Goal: Task Accomplishment & Management: Manage account settings

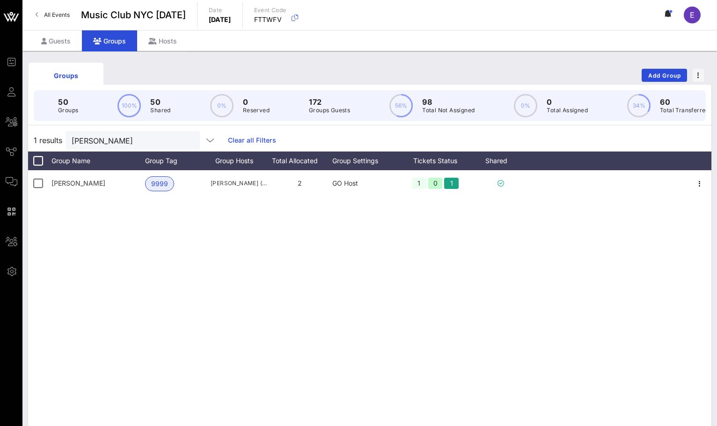
click at [45, 6] on div "All Events Music Club [GEOGRAPHIC_DATA] [DATE] Date [DATE] Event Code FTTWFV E" at bounding box center [369, 15] width 694 height 30
click at [49, 11] on span "All Events" at bounding box center [57, 14] width 26 height 7
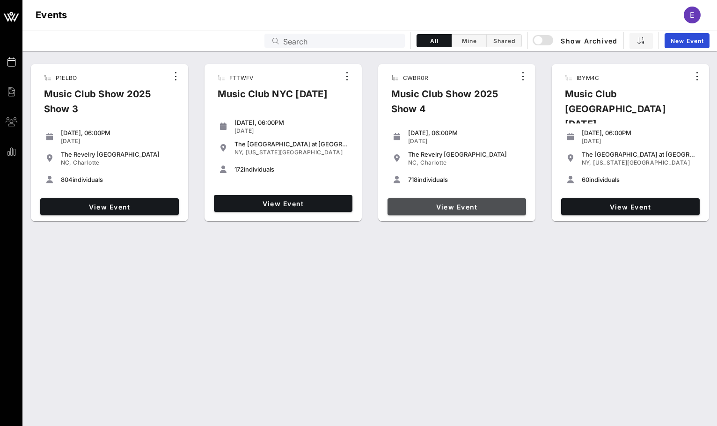
click at [481, 204] on span "View Event" at bounding box center [456, 207] width 131 height 8
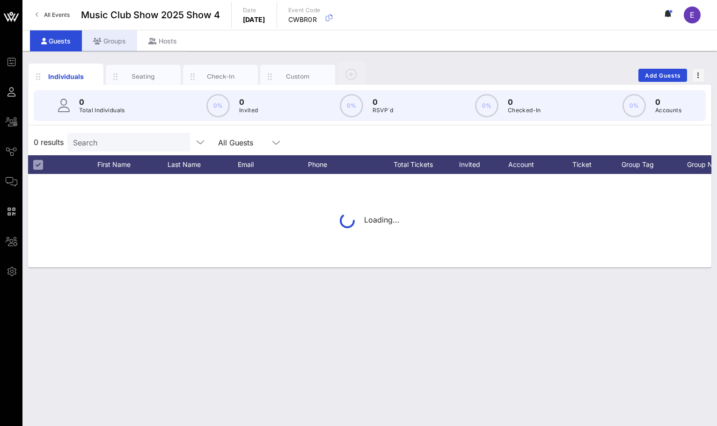
click at [99, 38] on icon at bounding box center [97, 41] width 8 height 7
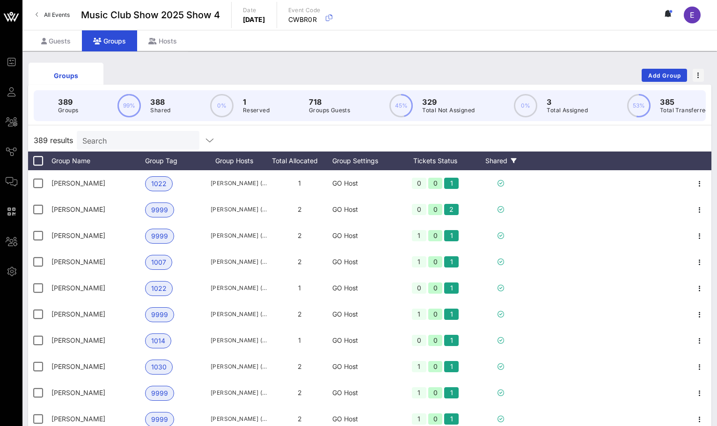
click at [504, 160] on div "Shared" at bounding box center [501, 161] width 56 height 19
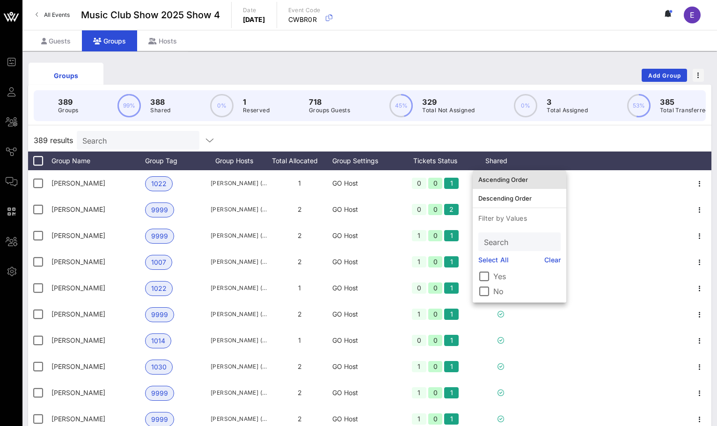
click at [511, 176] on div "Ascending Order" at bounding box center [519, 179] width 82 height 7
click at [528, 136] on div "389 results Search" at bounding box center [369, 140] width 683 height 22
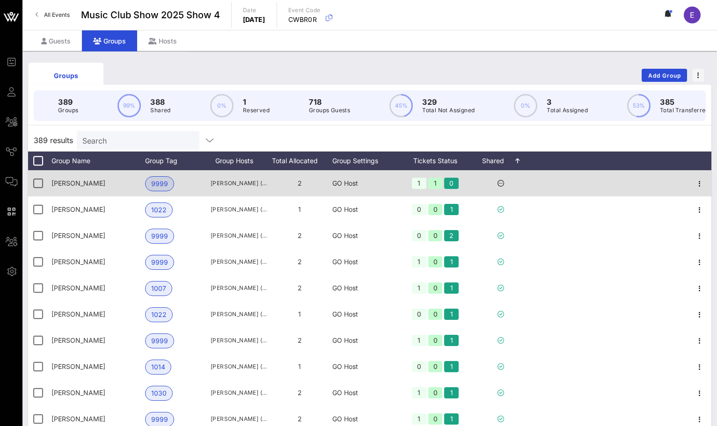
click at [692, 175] on div at bounding box center [699, 183] width 23 height 26
click at [696, 176] on div at bounding box center [699, 183] width 23 height 26
click at [699, 183] on icon "button" at bounding box center [699, 183] width 11 height 11
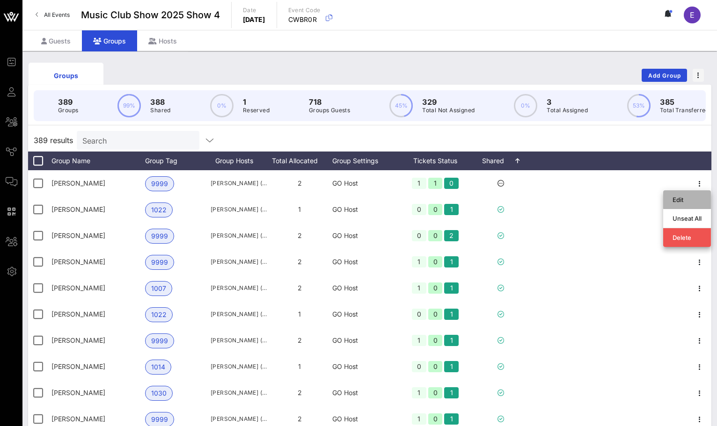
click at [696, 194] on div "Edit" at bounding box center [686, 199] width 29 height 15
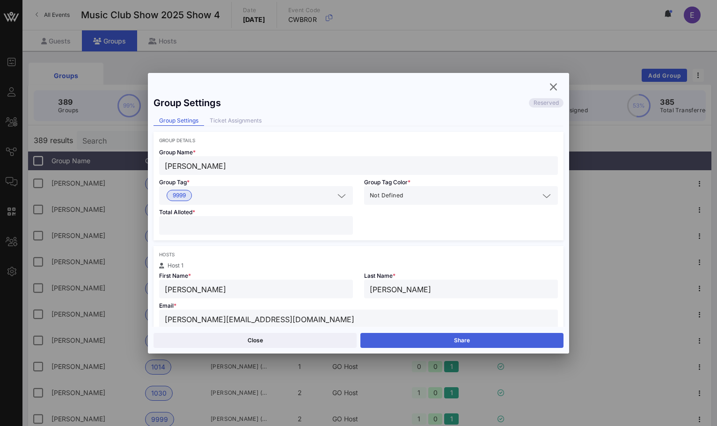
click at [456, 338] on button "Share" at bounding box center [461, 340] width 203 height 15
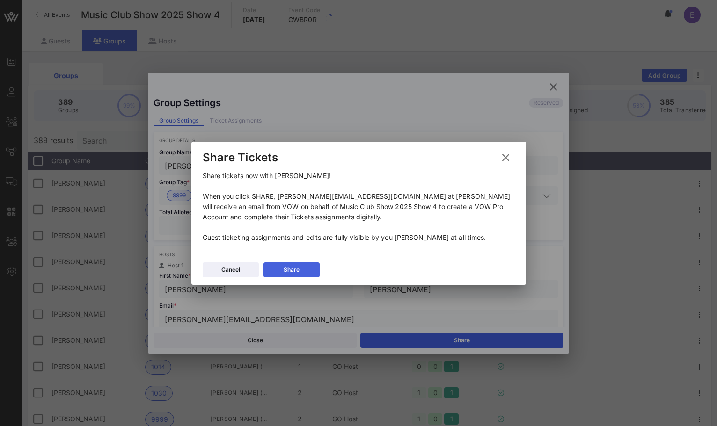
click at [299, 276] on button "Share" at bounding box center [291, 269] width 56 height 15
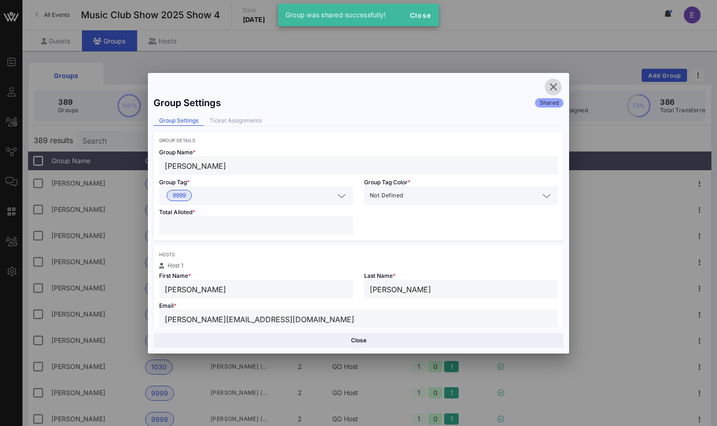
click at [548, 87] on icon "button" at bounding box center [552, 86] width 11 height 11
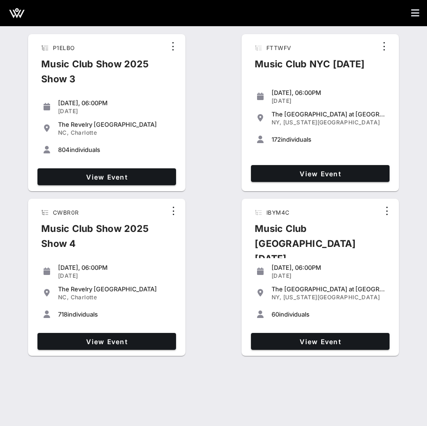
click at [295, 185] on div "View Event" at bounding box center [320, 173] width 146 height 24
click at [295, 177] on span "View Event" at bounding box center [320, 174] width 131 height 8
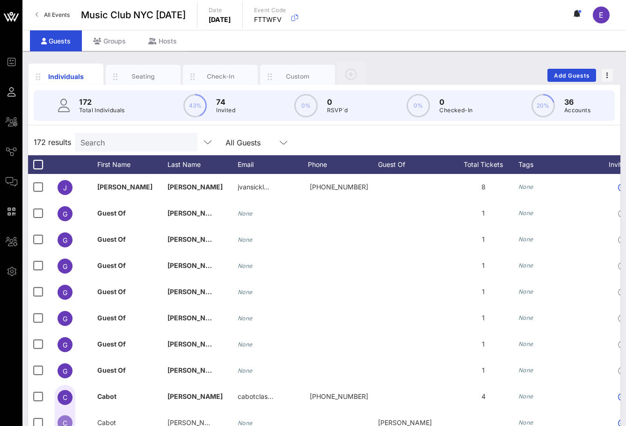
click at [149, 145] on input "Search" at bounding box center [134, 142] width 109 height 12
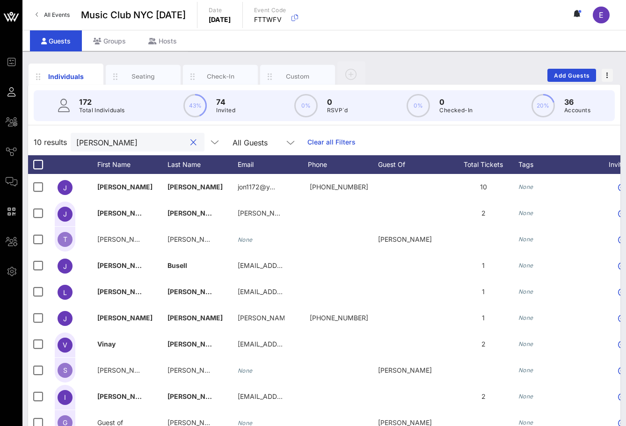
type input "jon"
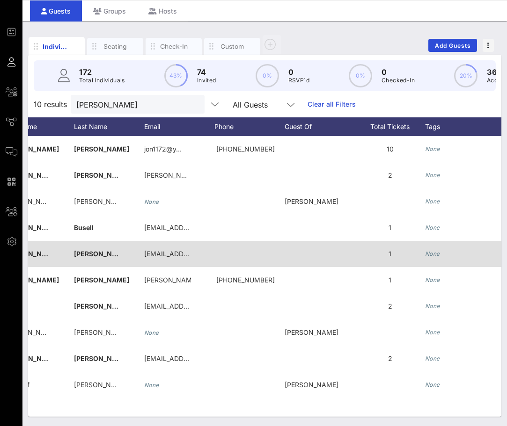
scroll to position [0, 86]
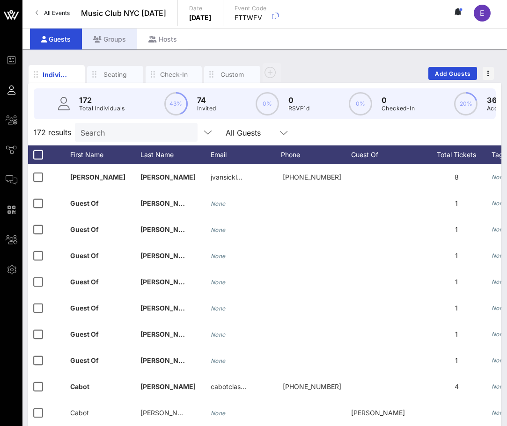
click at [108, 38] on div "Groups" at bounding box center [109, 39] width 55 height 21
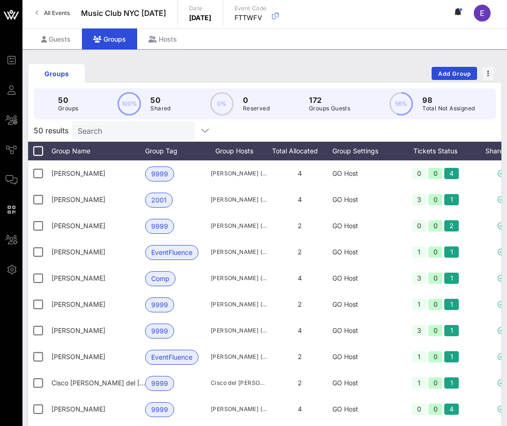
click at [109, 134] on input "Search" at bounding box center [132, 130] width 109 height 12
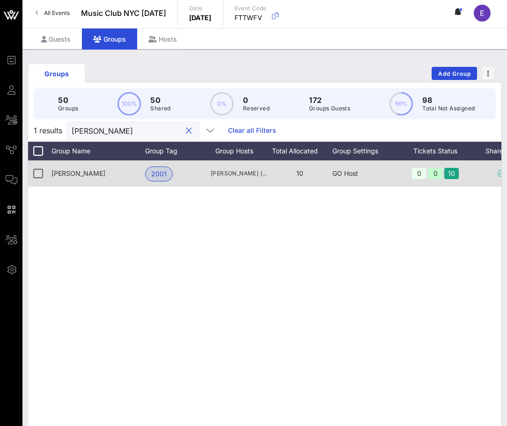
type input "jon"
click at [108, 176] on div "Jonathan Josephs" at bounding box center [98, 173] width 94 height 26
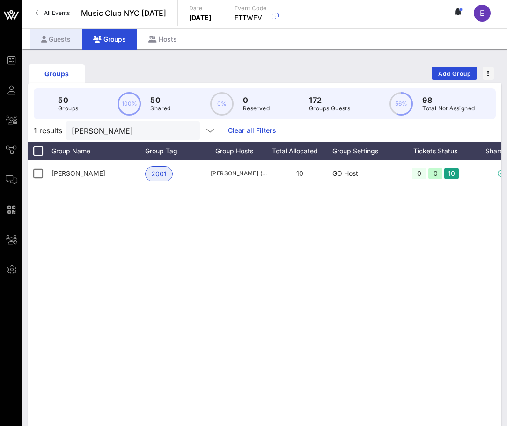
click at [59, 44] on div "Guests" at bounding box center [56, 39] width 52 height 21
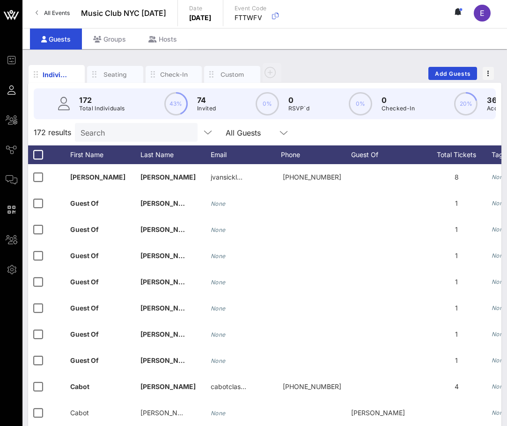
click at [146, 138] on div "Search" at bounding box center [134, 132] width 109 height 19
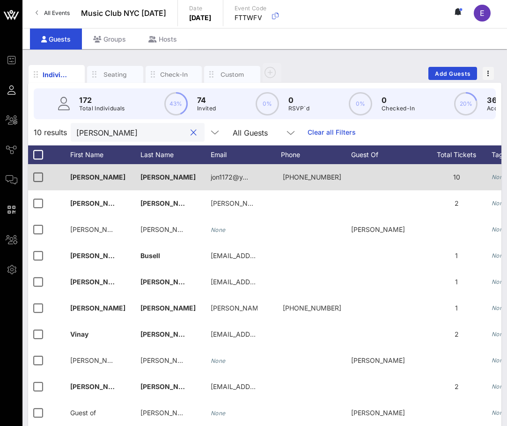
type input "jon"
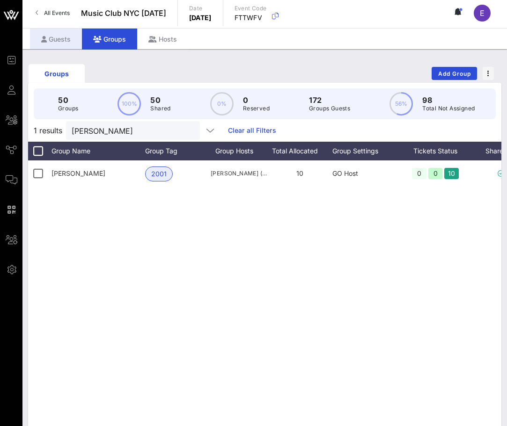
click at [58, 30] on div "Guests" at bounding box center [56, 39] width 52 height 21
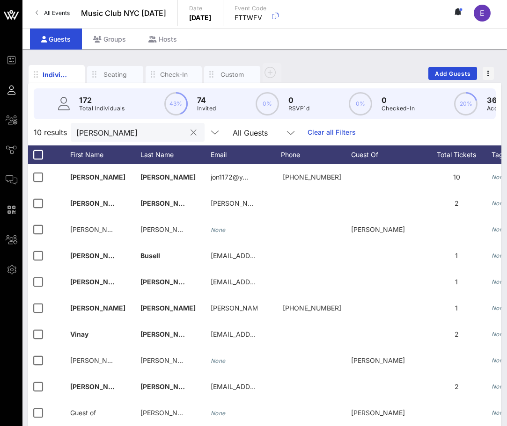
click at [116, 131] on input "jon" at bounding box center [130, 132] width 109 height 12
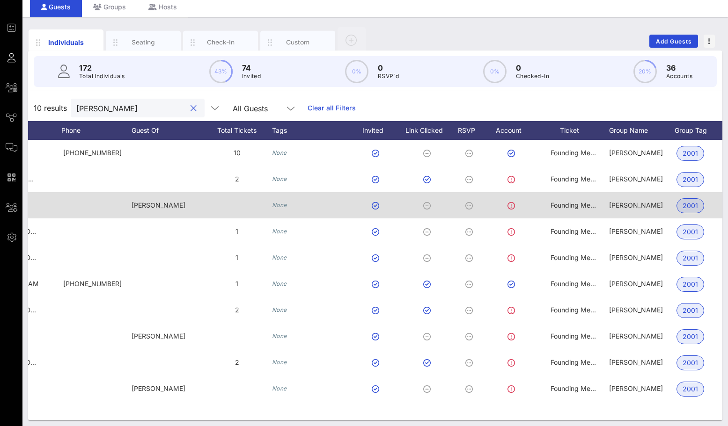
scroll to position [0, 293]
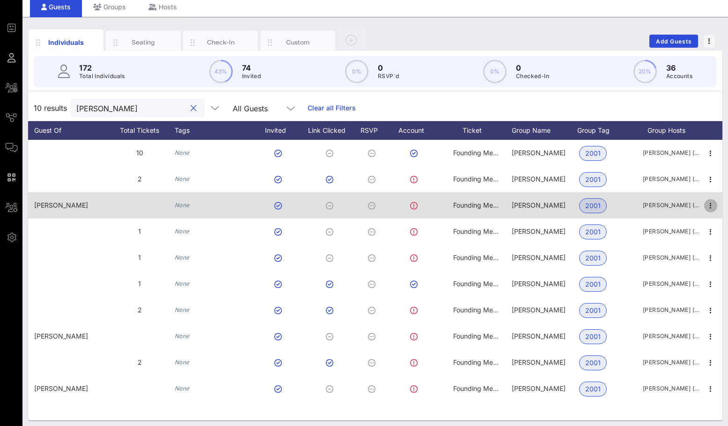
click at [426, 205] on icon "button" at bounding box center [710, 205] width 11 height 11
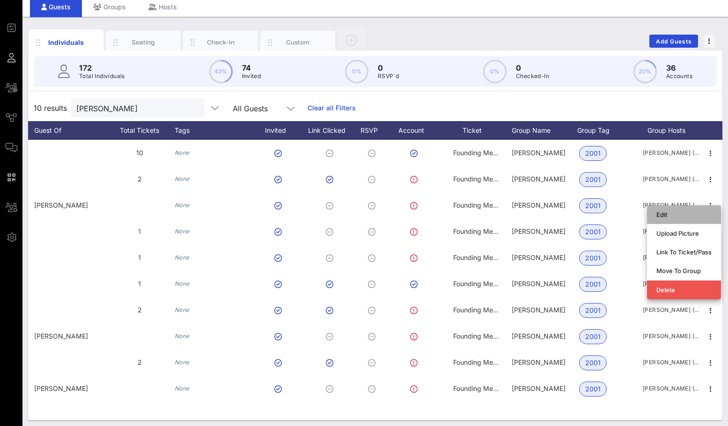
click at [426, 214] on div "Edit" at bounding box center [683, 214] width 55 height 7
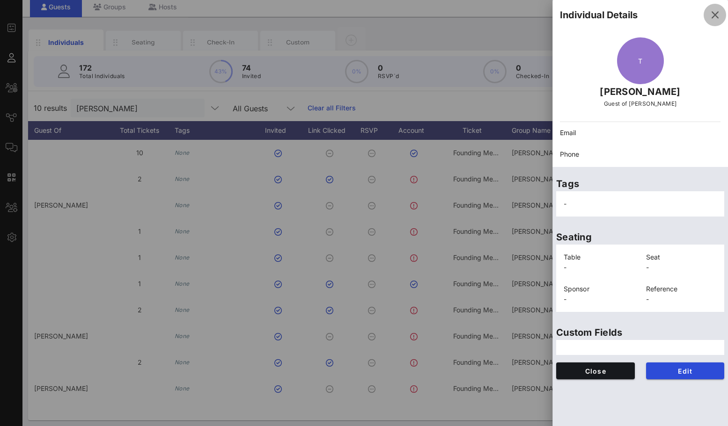
click at [426, 14] on icon "button" at bounding box center [714, 14] width 11 height 11
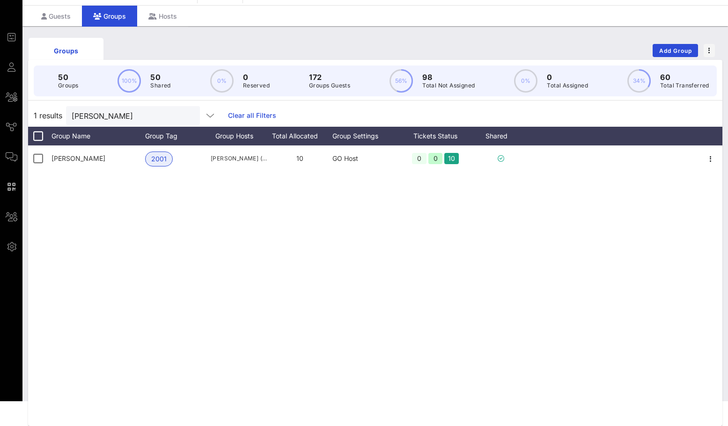
scroll to position [2, 0]
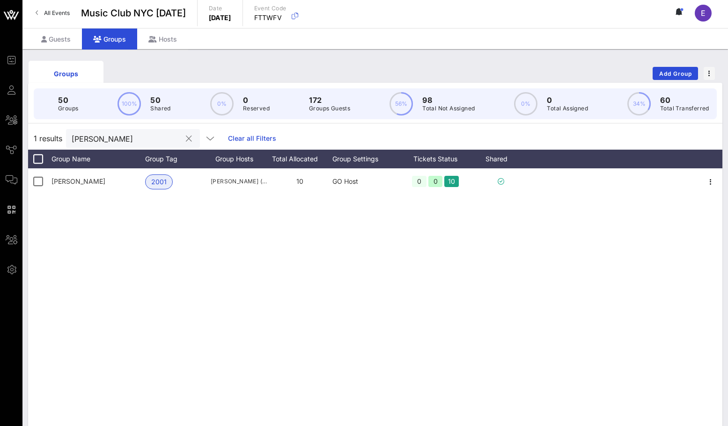
click at [183, 137] on div at bounding box center [188, 138] width 11 height 11
click at [186, 137] on button "clear icon" at bounding box center [189, 138] width 6 height 9
type input "jon"
click at [58, 43] on div "Guests" at bounding box center [56, 39] width 52 height 21
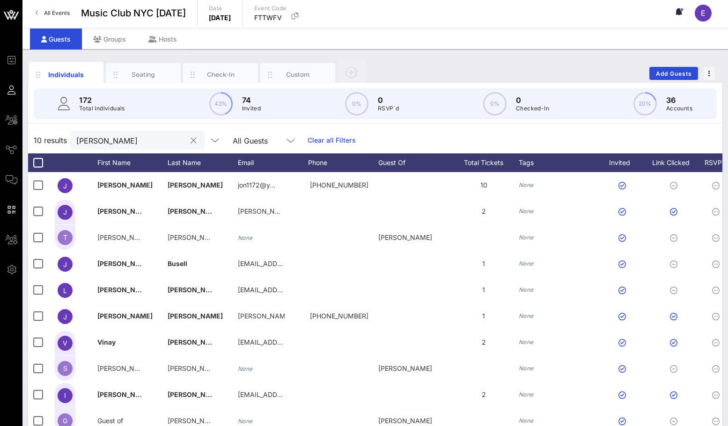
click at [98, 143] on input "jon" at bounding box center [130, 140] width 109 height 12
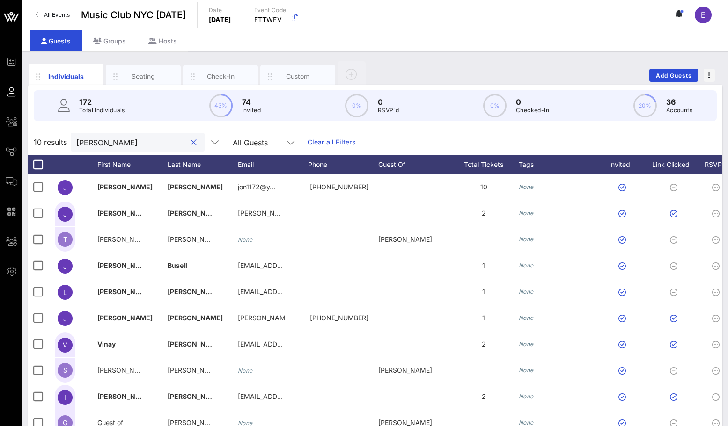
click at [58, 19] on link "All Events" at bounding box center [52, 14] width 45 height 15
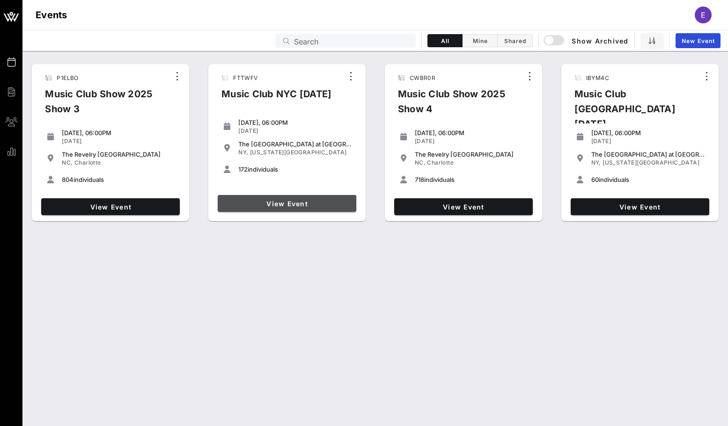
click at [334, 201] on span "View Event" at bounding box center [286, 204] width 131 height 8
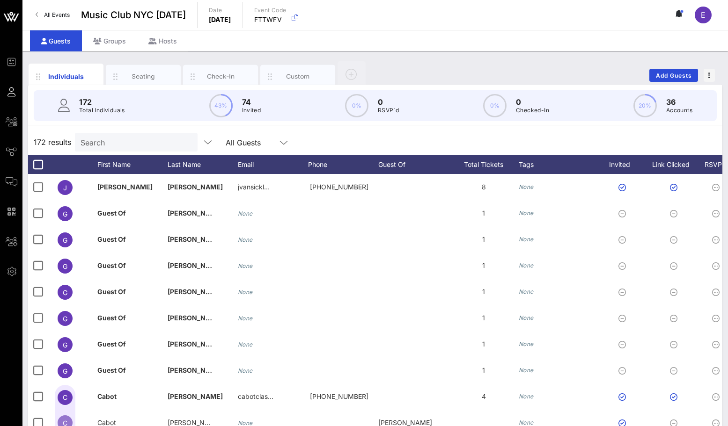
click at [115, 142] on input "Search" at bounding box center [134, 142] width 109 height 12
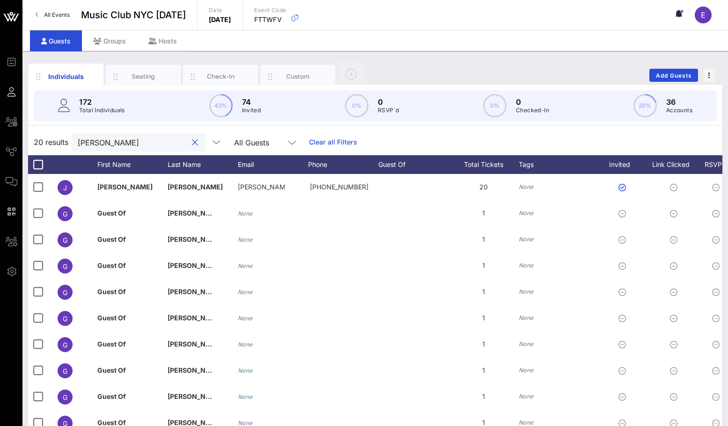
type input "kirk"
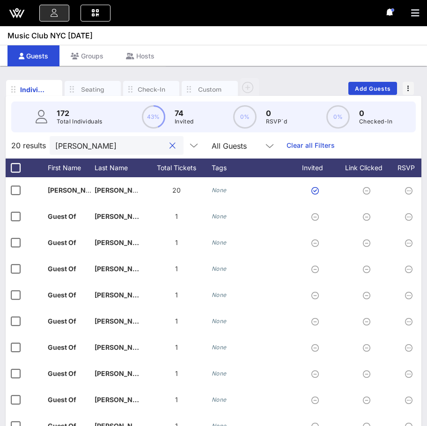
click at [169, 146] on button "clear icon" at bounding box center [172, 145] width 6 height 9
click at [93, 39] on span "Music Club NYC [DATE]" at bounding box center [49, 35] width 85 height 11
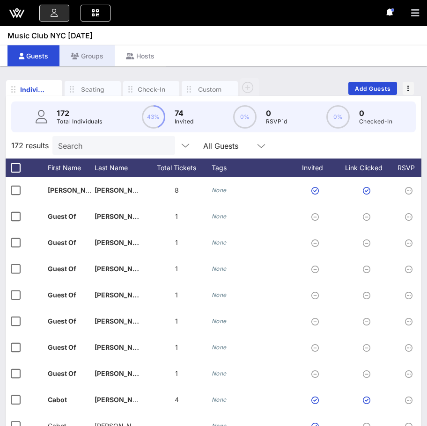
click at [95, 54] on div "Groups" at bounding box center [86, 55] width 55 height 21
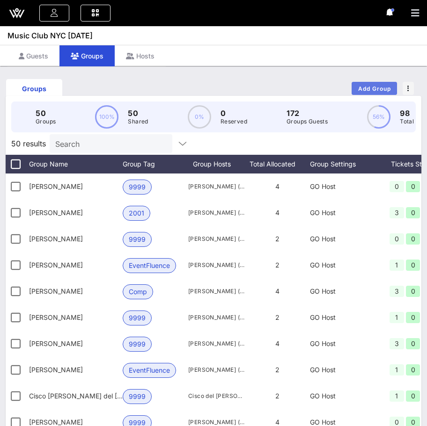
click at [361, 89] on span "Add Group" at bounding box center [374, 88] width 34 height 7
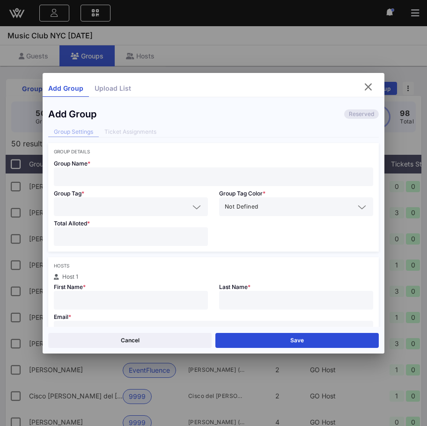
click at [180, 182] on input "text" at bounding box center [213, 177] width 308 height 12
type input "Chris Crucitt"
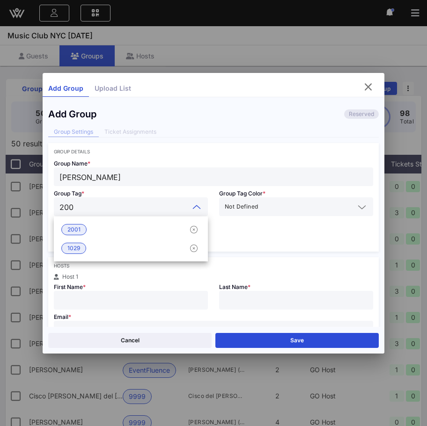
type input "2001"
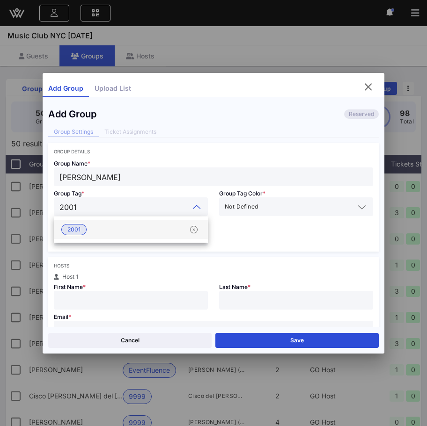
click at [135, 227] on div "2001" at bounding box center [131, 229] width 154 height 19
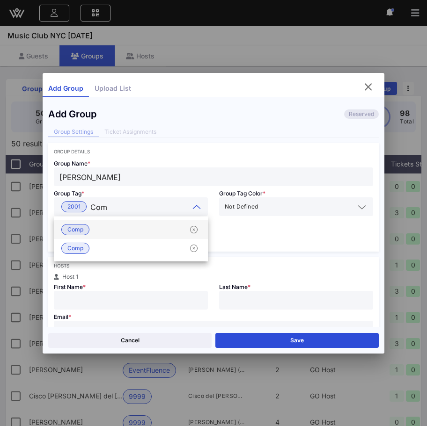
type input "Comp"
click at [108, 230] on div "Comp" at bounding box center [131, 229] width 154 height 19
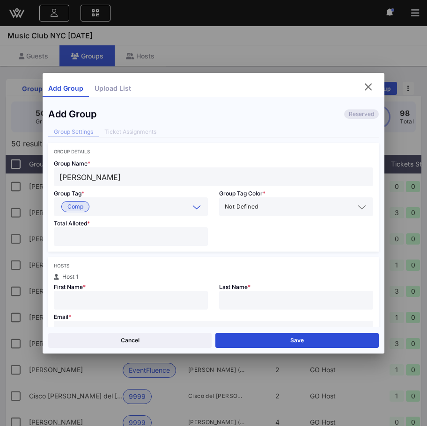
click at [106, 237] on input "number" at bounding box center [130, 237] width 143 height 12
click at [82, 197] on div "Comp" at bounding box center [130, 206] width 143 height 19
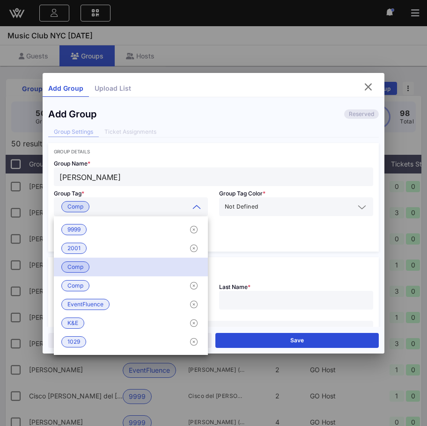
click at [82, 204] on span "Comp" at bounding box center [75, 207] width 16 height 10
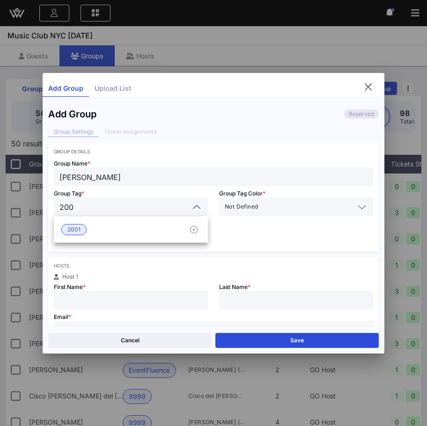
type input "2001"
click at [70, 222] on div "2001" at bounding box center [131, 229] width 154 height 19
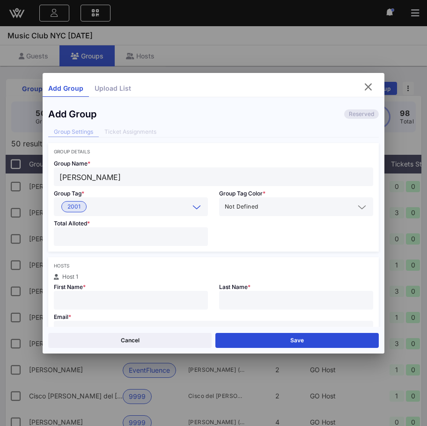
click at [76, 230] on div at bounding box center [130, 236] width 143 height 19
type input "*"
click at [128, 300] on input "text" at bounding box center [130, 300] width 143 height 12
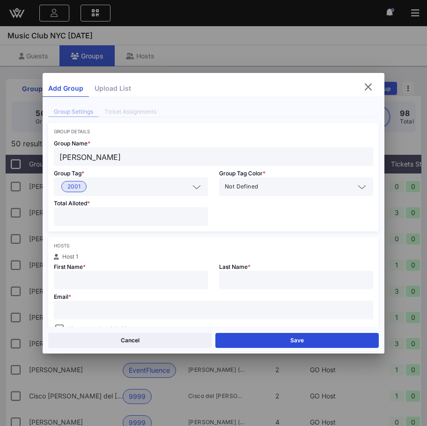
click at [161, 312] on input "text" at bounding box center [213, 310] width 308 height 12
paste input "Christopher.crucitti@citeline.com"
type input "Christopher.crucitti@citeline.com"
click at [139, 287] on div at bounding box center [130, 280] width 143 height 19
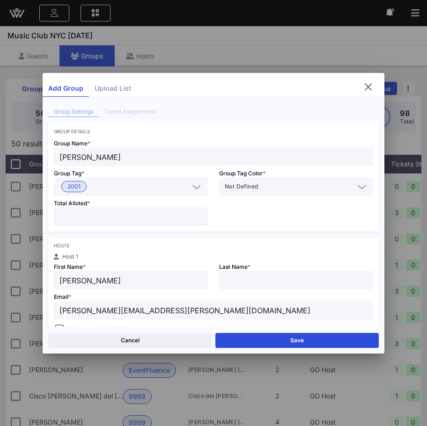
type input "Chris"
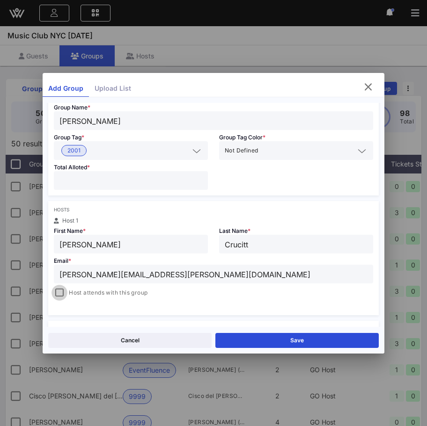
type input "Crucitt"
click at [60, 296] on div at bounding box center [59, 292] width 13 height 13
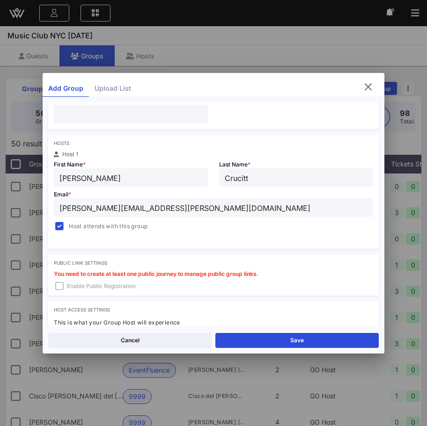
scroll to position [209, 0]
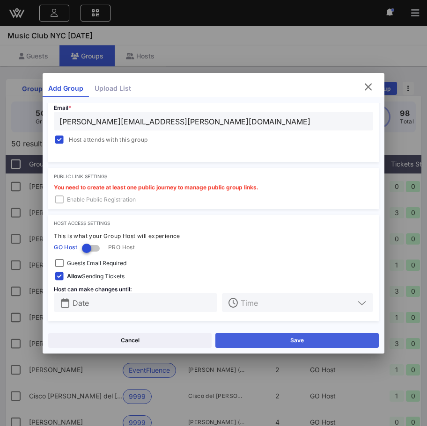
click at [231, 337] on button "Save" at bounding box center [296, 340] width 163 height 15
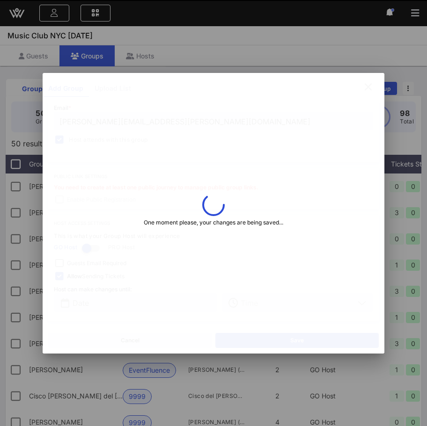
type input "christopher.crucitti@citeline.com"
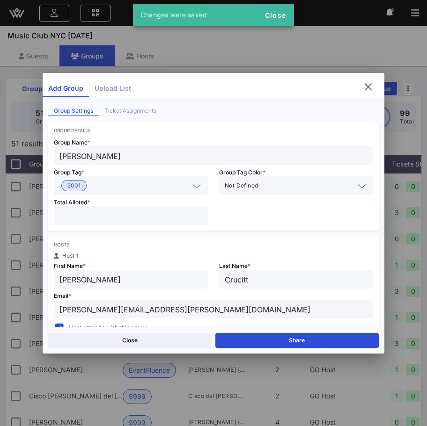
scroll to position [2, 0]
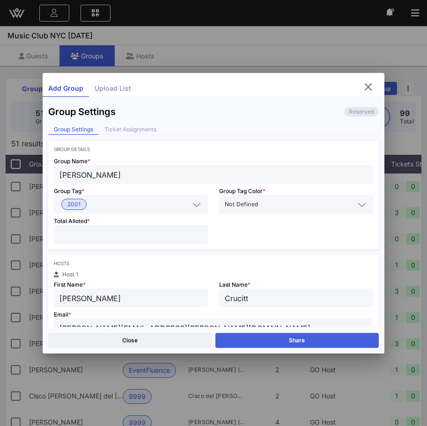
click at [259, 339] on button "Share" at bounding box center [296, 340] width 163 height 15
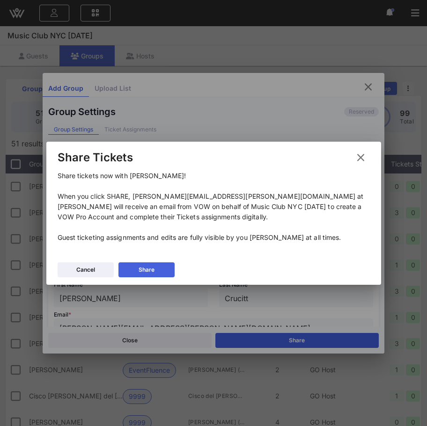
click at [161, 266] on button "Share" at bounding box center [146, 269] width 56 height 15
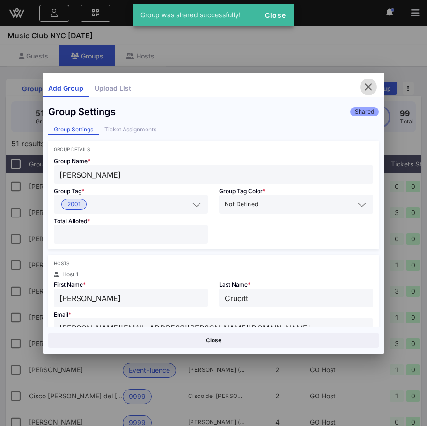
click at [366, 81] on icon "button" at bounding box center [368, 86] width 11 height 11
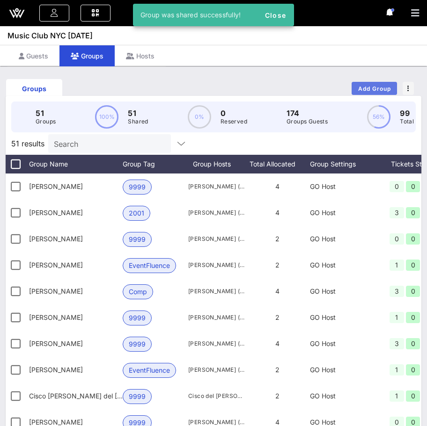
click at [388, 88] on span "Add Group" at bounding box center [374, 88] width 34 height 7
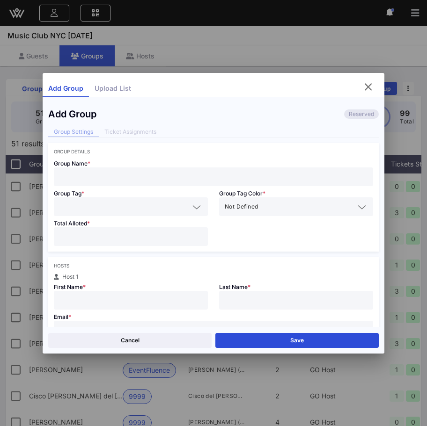
click at [171, 173] on input "text" at bounding box center [213, 177] width 308 height 12
type input "Evan Obsatz"
type input "1"
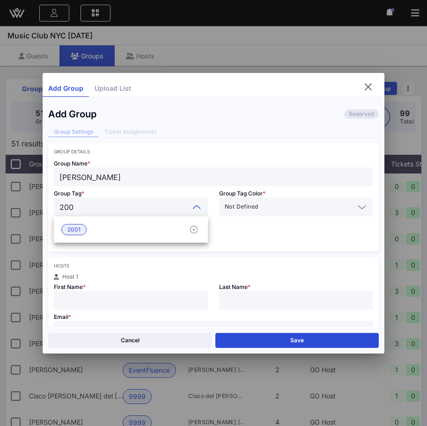
type input "2001"
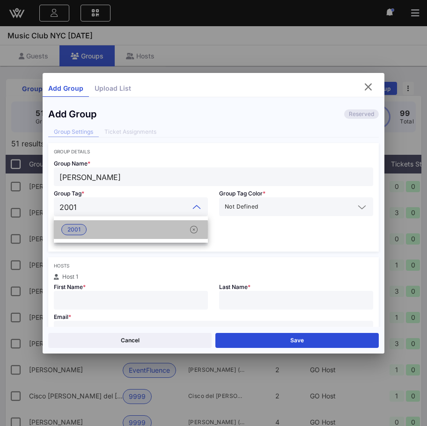
click at [150, 228] on div "2001" at bounding box center [131, 229] width 154 height 19
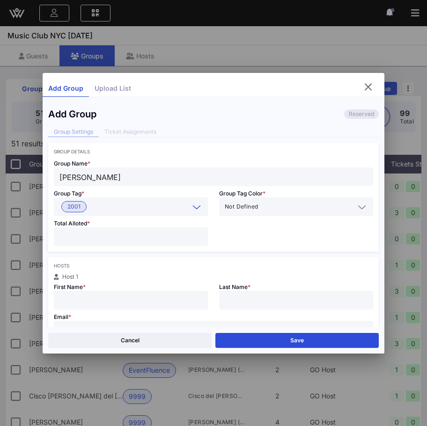
click at [144, 241] on input "number" at bounding box center [130, 237] width 143 height 12
type input "*"
click at [116, 297] on input "text" at bounding box center [130, 300] width 143 height 12
type input "Evan"
type input "Obsatz"
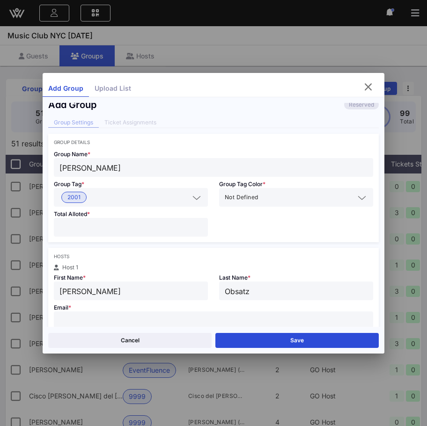
scroll to position [29, 0]
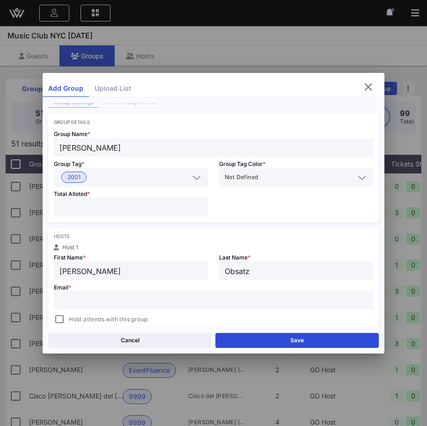
paste input "evan@butterfieldmarket.com"
type input "evan@butterfieldmarket.com"
click at [94, 317] on span "Host attends with this group" at bounding box center [108, 319] width 79 height 9
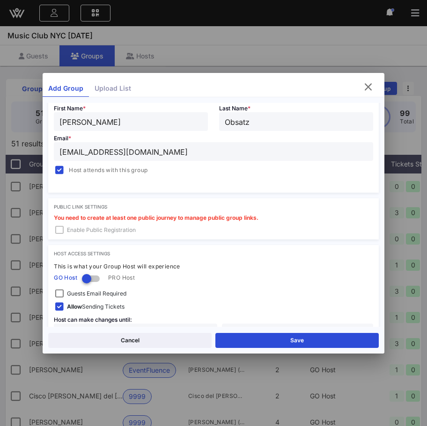
scroll to position [205, 0]
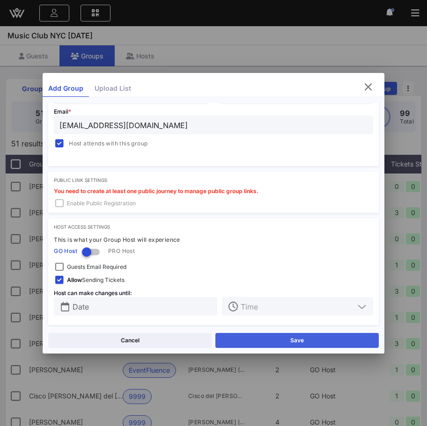
click at [227, 334] on button "Save" at bounding box center [296, 340] width 163 height 15
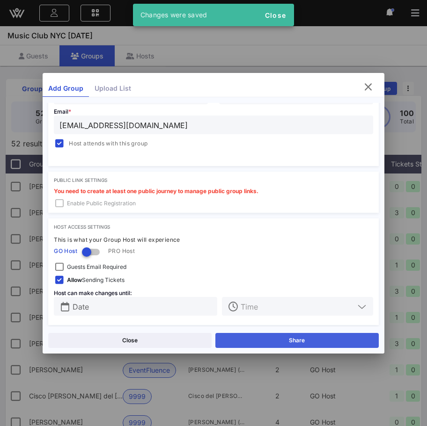
click at [273, 340] on button "Share" at bounding box center [296, 340] width 163 height 15
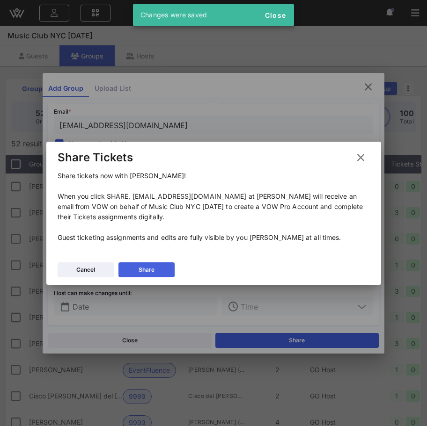
click at [168, 267] on button "Share" at bounding box center [146, 269] width 56 height 15
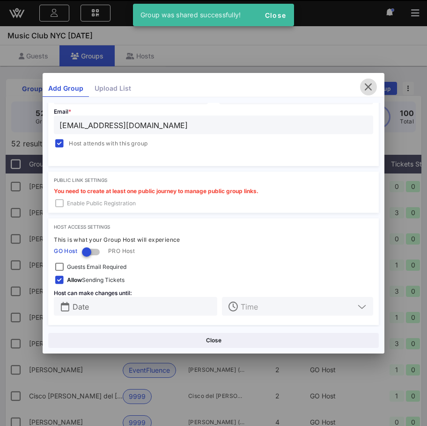
click at [369, 92] on button "button" at bounding box center [368, 87] width 17 height 17
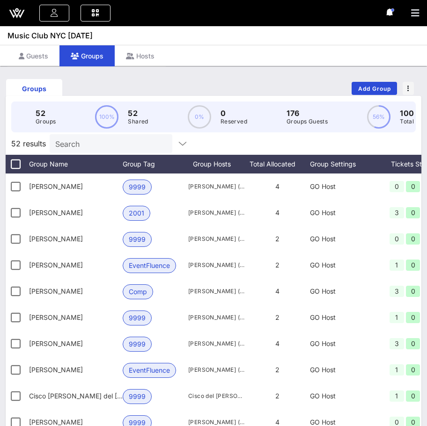
click at [346, 85] on div "Groups Add Group" at bounding box center [213, 88] width 415 height 26
click at [357, 89] on span "Add Group" at bounding box center [374, 88] width 34 height 7
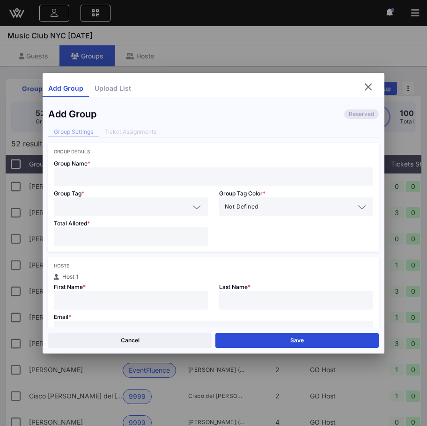
click at [176, 172] on input "text" at bounding box center [213, 177] width 308 height 12
type input "Matthew Bender"
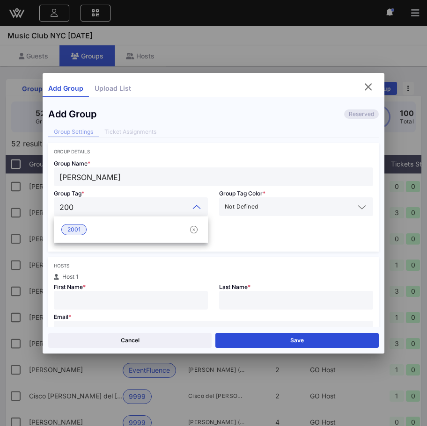
type input "2001"
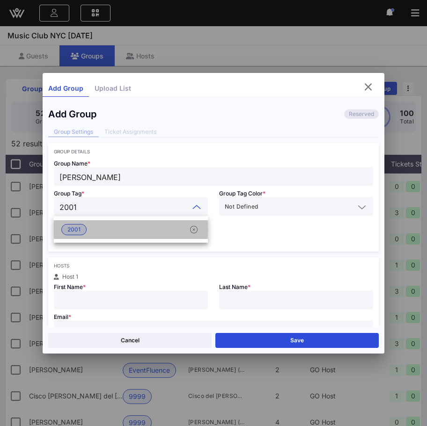
click at [179, 225] on div "2001" at bounding box center [131, 229] width 154 height 19
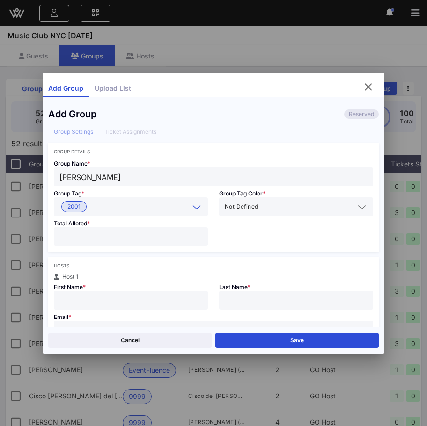
click at [158, 241] on input "number" at bounding box center [130, 237] width 143 height 12
type input "*"
click at [130, 297] on input "text" at bounding box center [130, 300] width 143 height 12
type input "Matthew"
type input "Bender"
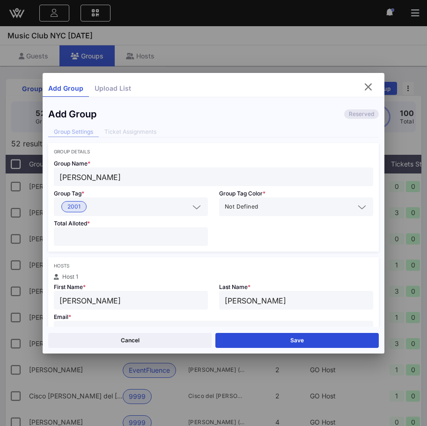
scroll to position [9, 0]
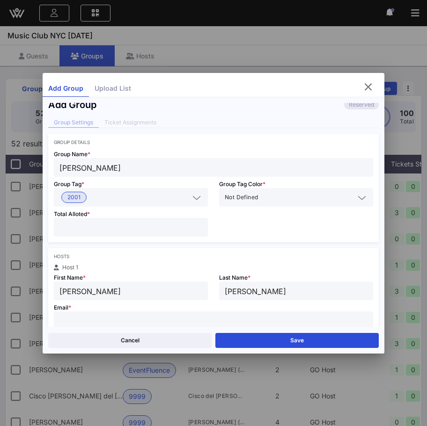
paste input "matthewfbender@gmail.com"
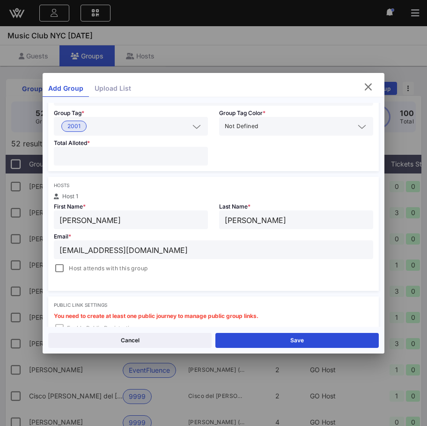
scroll to position [124, 0]
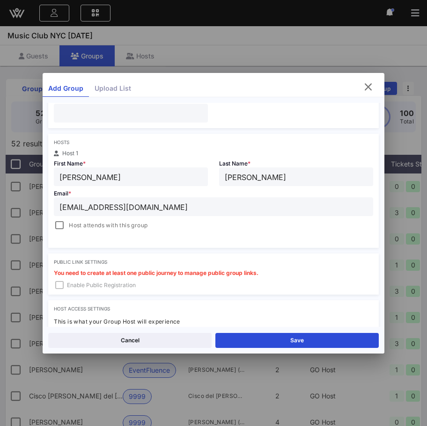
type input "matthewfbender@gmail.com"
click at [88, 233] on div "Hosts Host 1 First Name * Matthew Last Name * Bender Email * matthewfbender@gma…" at bounding box center [213, 191] width 330 height 114
click at [87, 223] on span "Host attends with this group" at bounding box center [108, 225] width 79 height 9
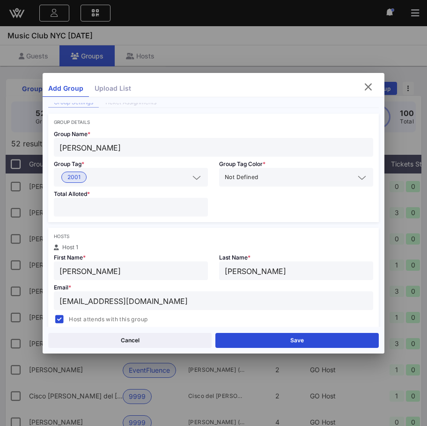
scroll to position [0, 0]
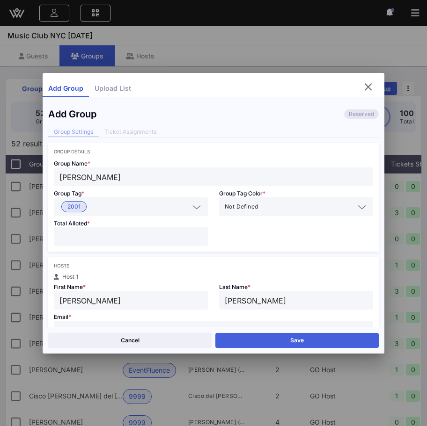
click at [245, 335] on button "Save" at bounding box center [296, 340] width 163 height 15
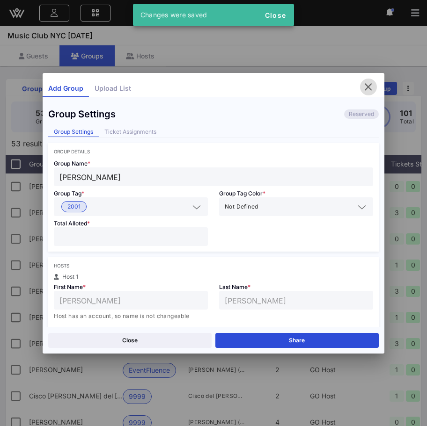
click at [368, 81] on icon "button" at bounding box center [368, 86] width 11 height 11
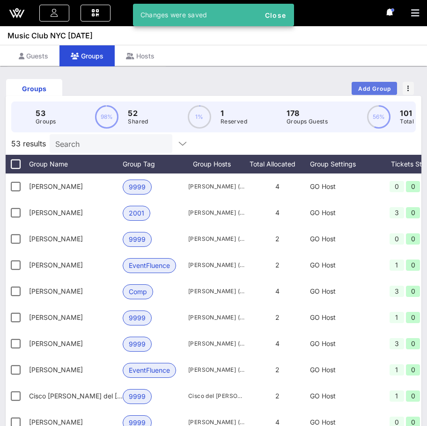
click at [360, 92] on button "Add Group" at bounding box center [373, 88] width 45 height 13
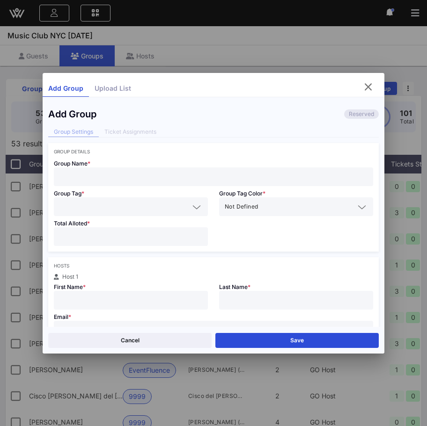
click at [152, 177] on input "text" at bounding box center [213, 177] width 308 height 12
type input "Howie Edelstein"
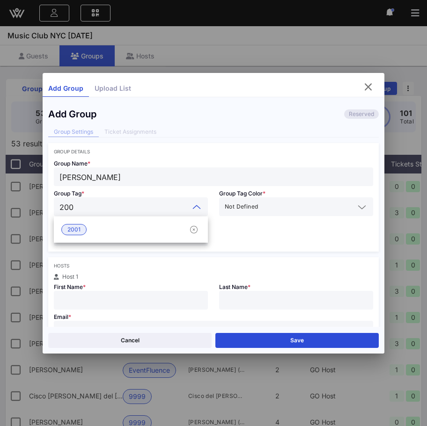
type input "2001"
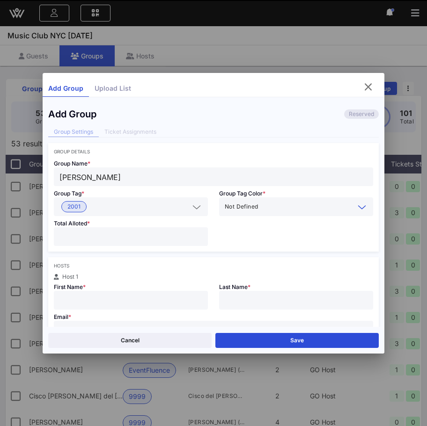
click at [111, 240] on input "number" at bounding box center [130, 237] width 143 height 12
click at [100, 205] on input "text" at bounding box center [139, 207] width 99 height 12
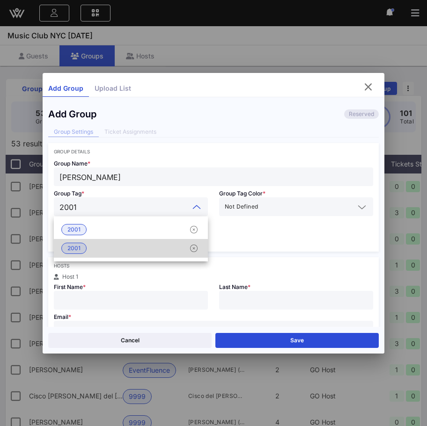
type input "2001"
click at [221, 238] on div "Group Name * Howie Edelstein Group Tag * 2001 Group Tag Color * Not Defined Tot…" at bounding box center [213, 202] width 330 height 97
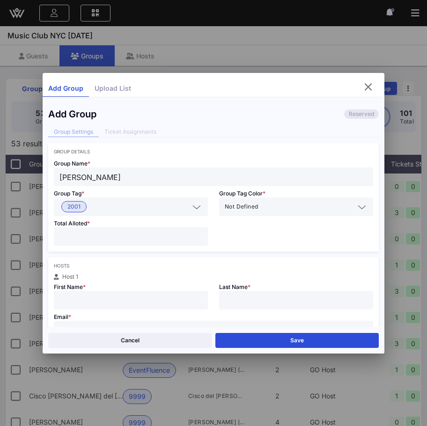
click at [193, 204] on icon at bounding box center [196, 207] width 8 height 11
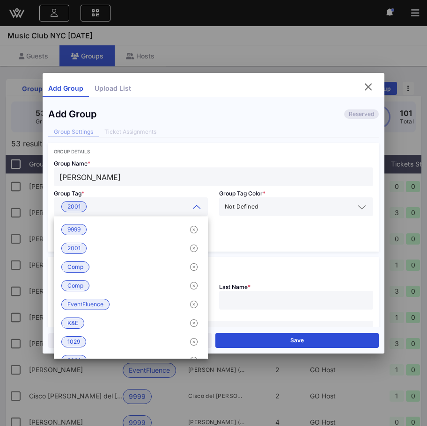
scroll to position [34, 0]
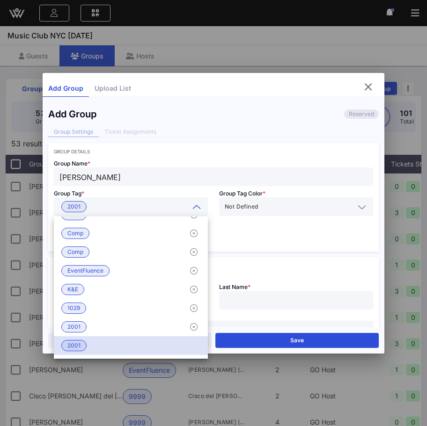
click at [268, 240] on div "Group Name * Howie Edelstein Group Tag * 2001 Group Tag Color * Not Defined Tot…" at bounding box center [213, 202] width 330 height 97
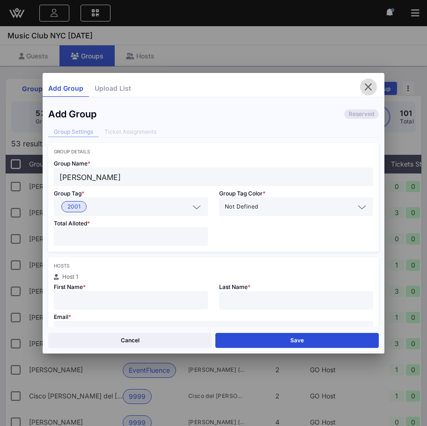
click at [374, 90] on span "button" at bounding box center [368, 86] width 17 height 11
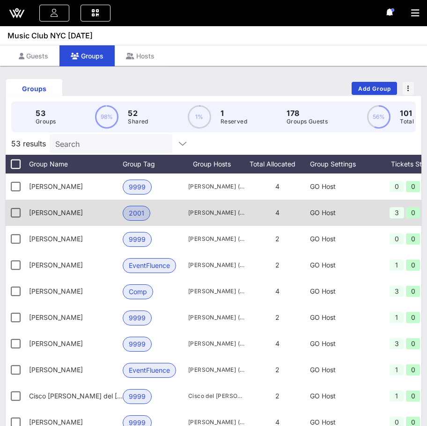
click at [132, 214] on span "2001" at bounding box center [136, 213] width 15 height 14
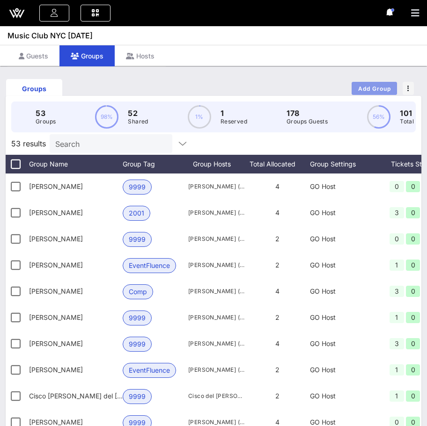
click at [364, 86] on span "Add Group" at bounding box center [374, 88] width 34 height 7
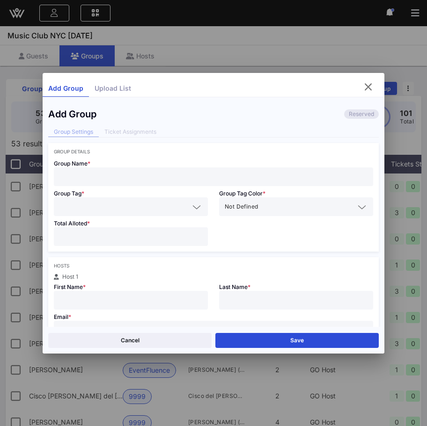
click at [125, 181] on input "text" at bounding box center [213, 177] width 308 height 12
click at [105, 235] on input "number" at bounding box center [130, 237] width 143 height 12
click at [106, 204] on input "text" at bounding box center [124, 207] width 130 height 12
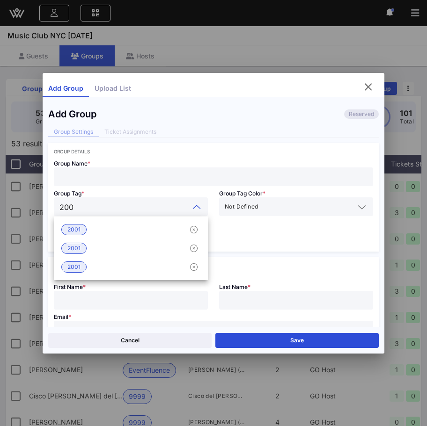
type input "2001"
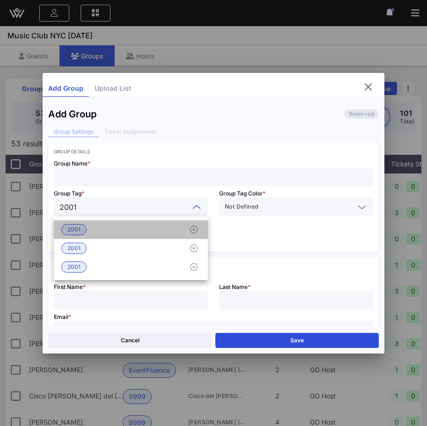
click at [117, 235] on div "2001" at bounding box center [131, 229] width 154 height 19
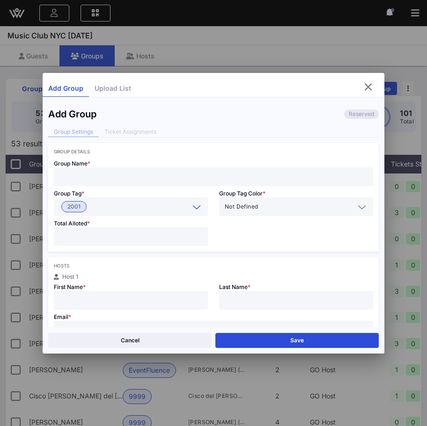
click at [118, 177] on input "text" at bounding box center [213, 177] width 308 height 12
type input "Howie Edelstein"
type input "q"
click at [101, 210] on input "text" at bounding box center [124, 207] width 130 height 12
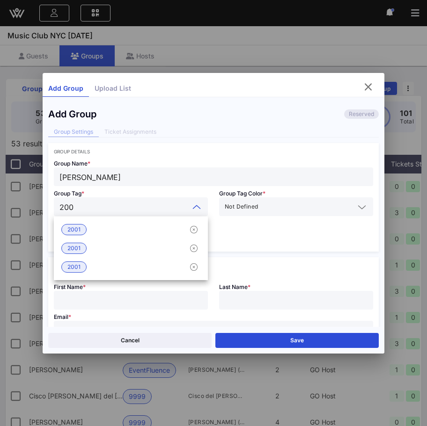
type input "2001"
click at [98, 231] on div "2001" at bounding box center [131, 229] width 154 height 19
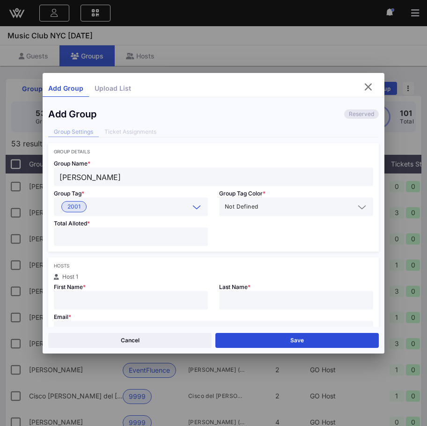
click at [96, 253] on div "Group Details Group Name * Howie Edelstein Group Tag * 2001 Group Tag Color * N…" at bounding box center [213, 336] width 330 height 387
click at [96, 237] on input "number" at bounding box center [130, 237] width 143 height 12
type input "*"
click at [90, 296] on input "text" at bounding box center [130, 300] width 143 height 12
type input "Howie"
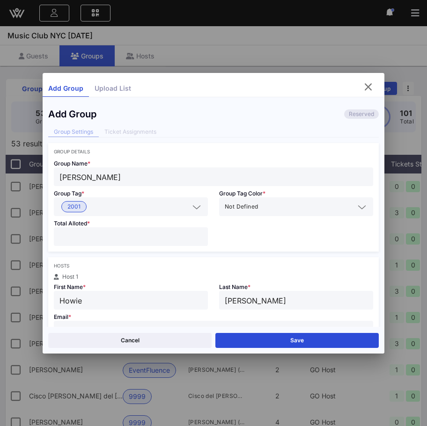
type input "Edelstein"
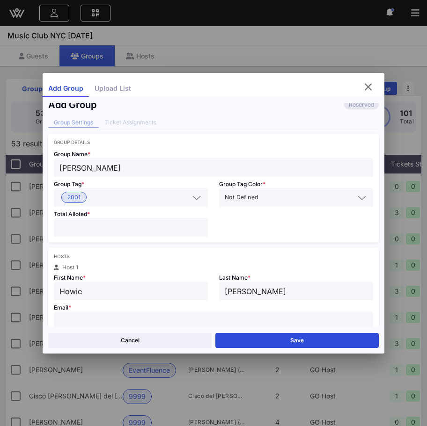
paste input "matthewfbender@gmail.com"
type input "Matthew"
type input "Bender"
type input "matthewfbender@gmail.com"
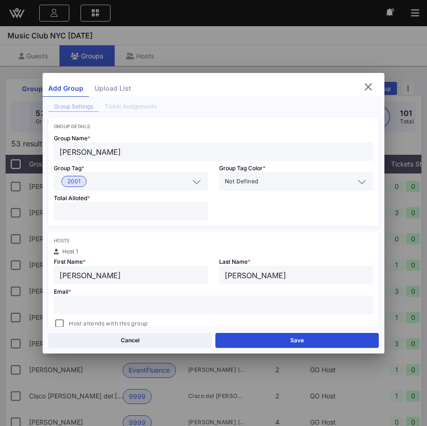
paste input "howieedelstein@gmail.com"
type input "howieedelstein@gmail.com"
click at [153, 276] on input "Matthew" at bounding box center [130, 275] width 143 height 12
type input "Howie"
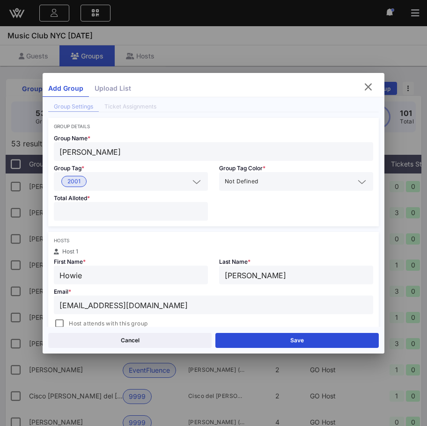
type input "Edelstein"
click at [60, 324] on div at bounding box center [59, 323] width 13 height 13
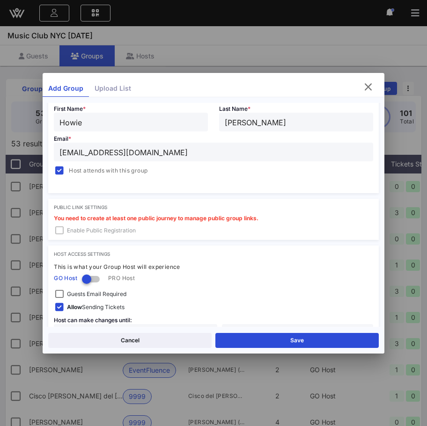
scroll to position [209, 0]
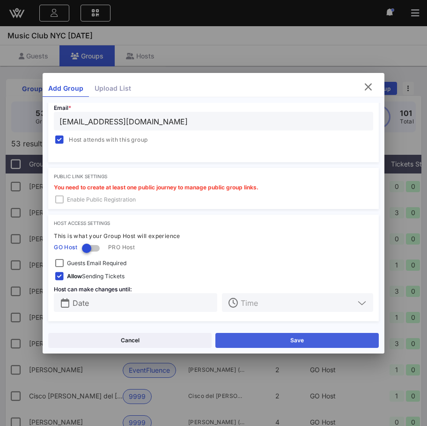
click at [253, 336] on button "Save" at bounding box center [296, 340] width 163 height 15
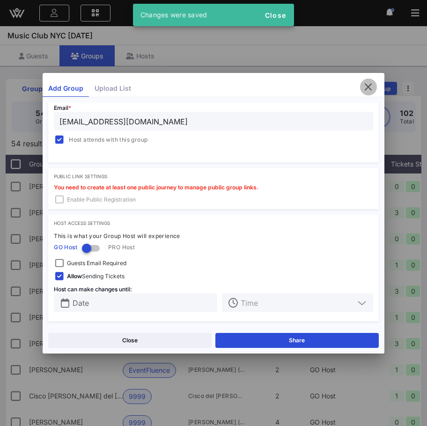
click at [371, 91] on icon "button" at bounding box center [368, 86] width 11 height 11
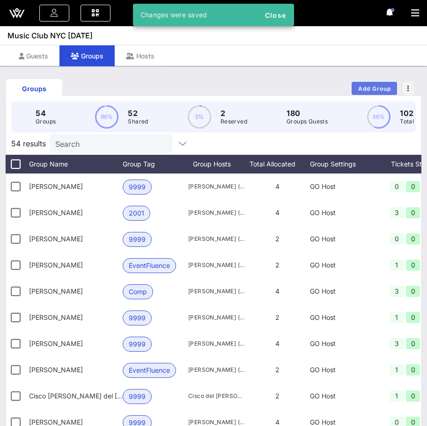
click at [370, 89] on span "Add Group" at bounding box center [374, 88] width 34 height 7
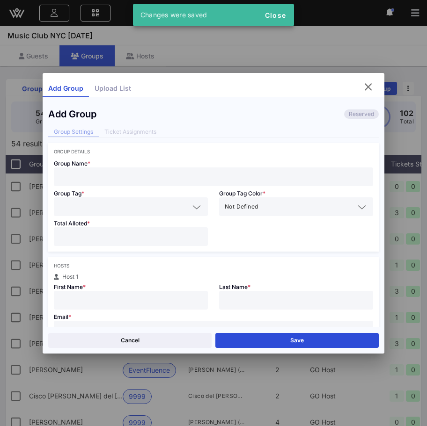
click at [240, 174] on input "text" at bounding box center [213, 177] width 308 height 12
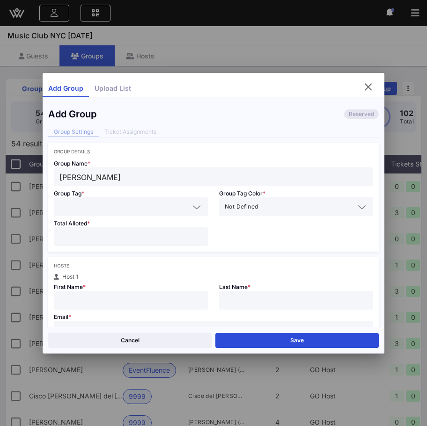
type input "Gabby Fisher"
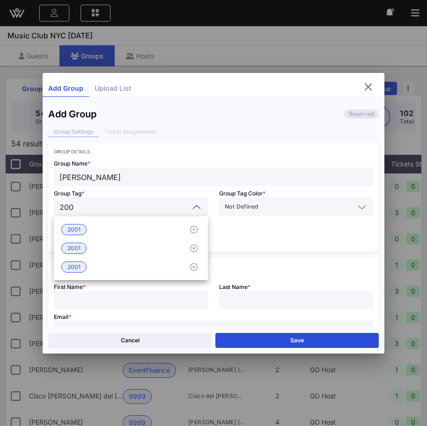
type input "2001"
click at [166, 215] on div "2001" at bounding box center [130, 206] width 143 height 19
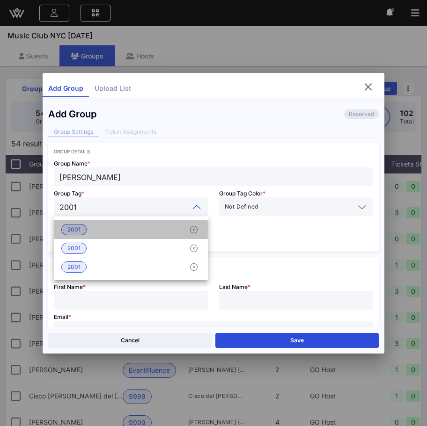
click at [163, 228] on div "2001" at bounding box center [131, 229] width 154 height 19
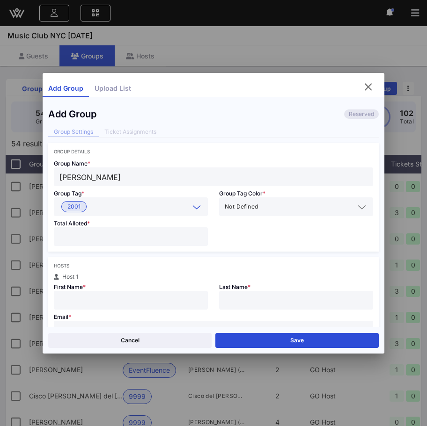
click at [153, 238] on input "number" at bounding box center [130, 237] width 143 height 12
type input "*"
click at [123, 298] on input "text" at bounding box center [130, 300] width 143 height 12
type input "Gabbie"
type input "Fisher"
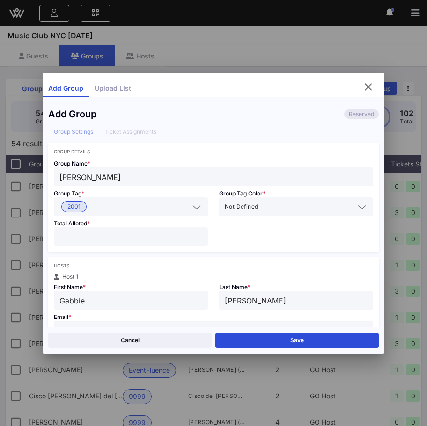
scroll to position [9, 0]
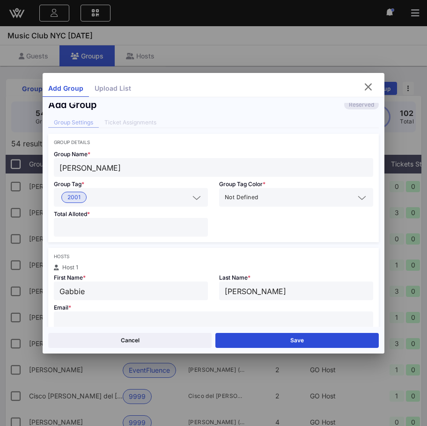
paste input "gabbyfisher@gmail.com"
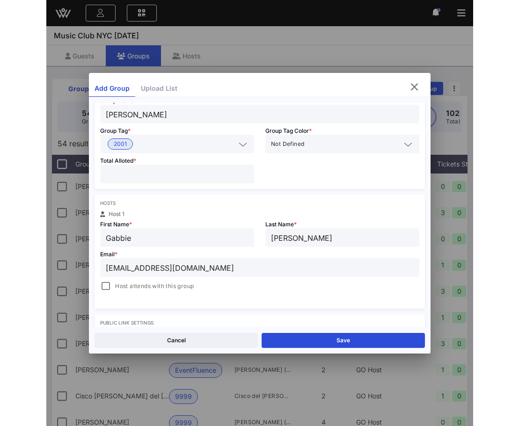
scroll to position [79, 0]
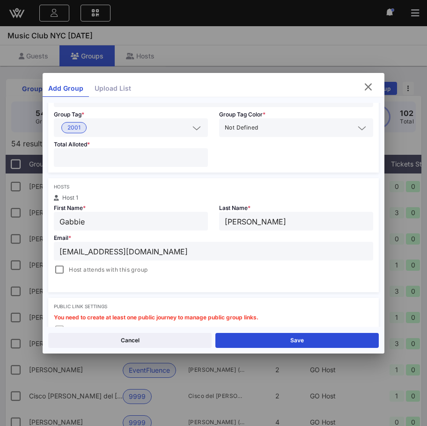
type input "gabbyfisher@gmail.com"
click at [139, 268] on span "Host attends with this group" at bounding box center [108, 269] width 79 height 9
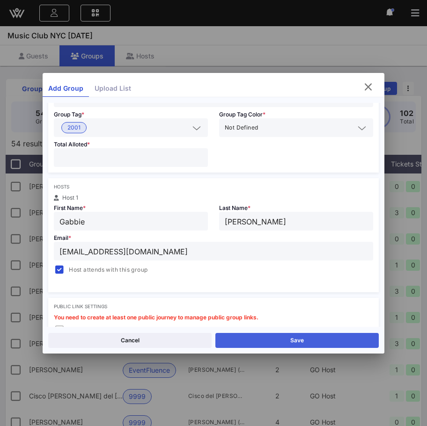
click at [248, 341] on button "Save" at bounding box center [296, 340] width 163 height 15
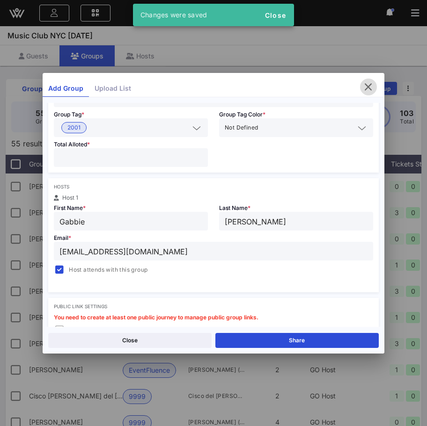
click at [368, 93] on button "button" at bounding box center [368, 87] width 17 height 17
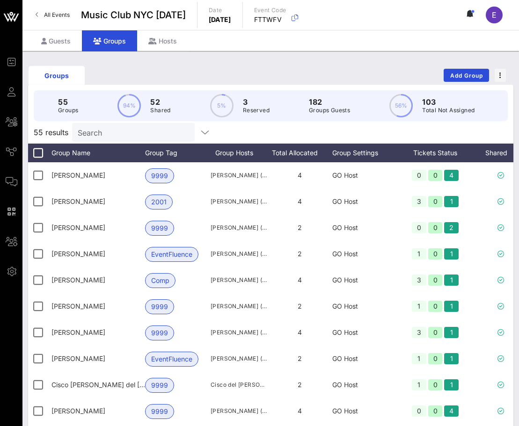
click at [131, 132] on input "Search" at bounding box center [132, 132] width 109 height 12
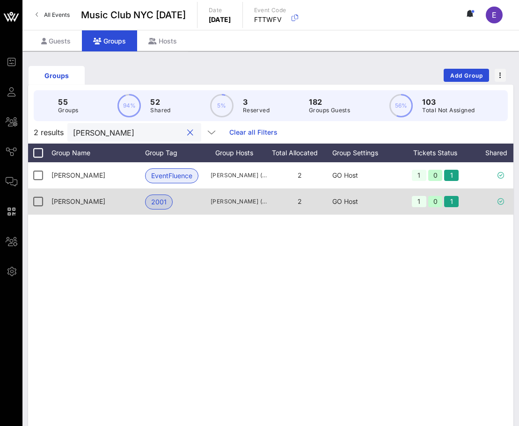
scroll to position [0, 39]
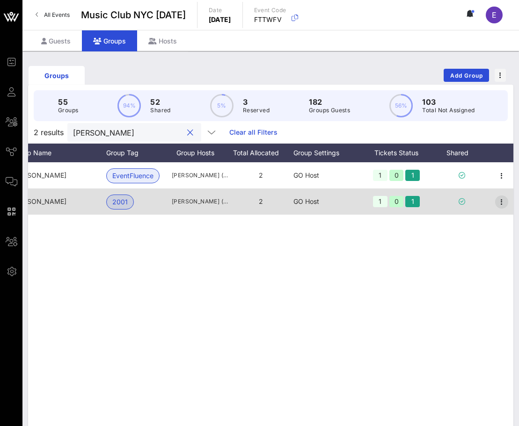
type input "chris"
click at [426, 198] on icon "button" at bounding box center [501, 202] width 11 height 11
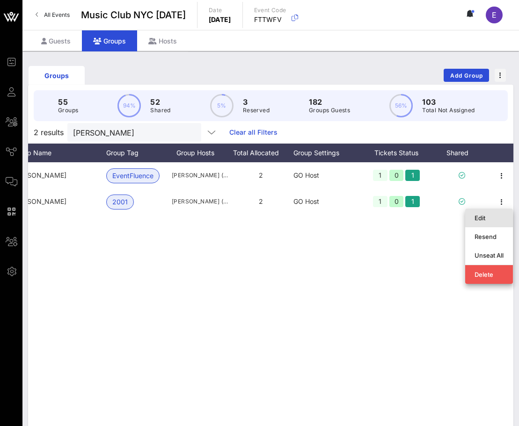
click at [426, 211] on div "Edit" at bounding box center [488, 218] width 29 height 15
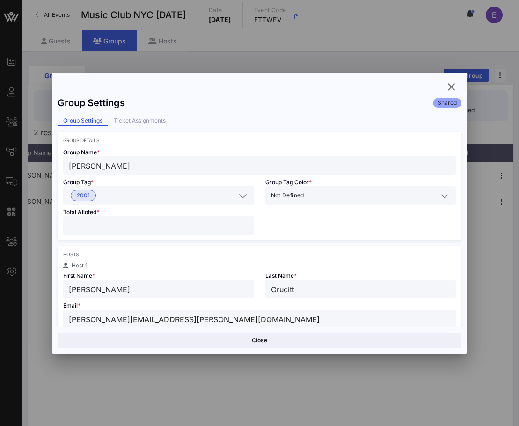
click at [175, 225] on input "*" at bounding box center [159, 225] width 180 height 12
type input "*"
click at [246, 229] on input "*" at bounding box center [159, 225] width 180 height 12
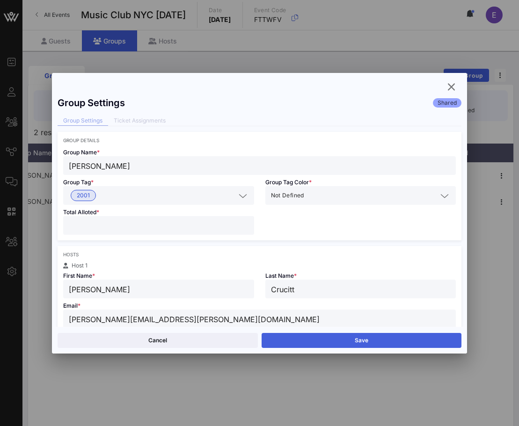
click at [323, 344] on button "Save" at bounding box center [362, 340] width 200 height 15
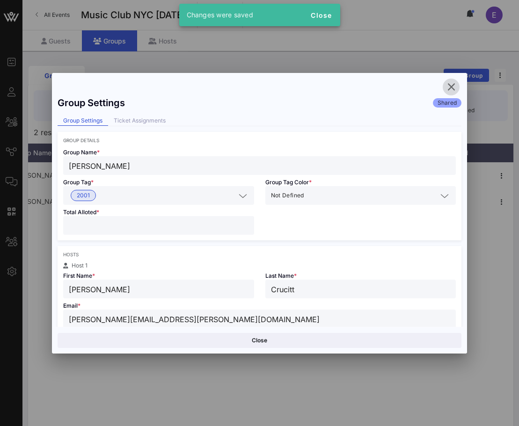
click at [426, 80] on button "button" at bounding box center [451, 87] width 17 height 17
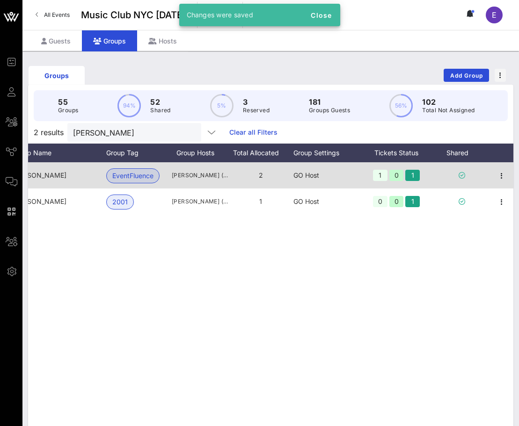
scroll to position [0, 0]
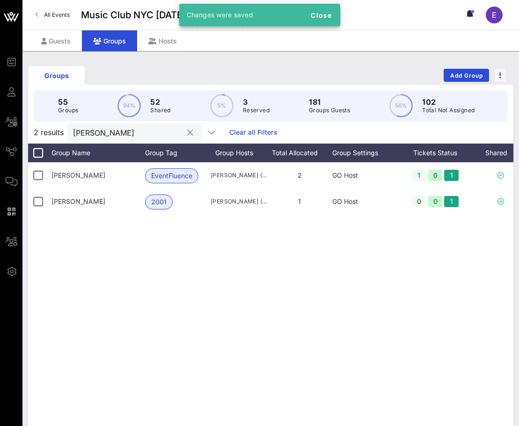
click at [131, 127] on input "chris" at bounding box center [127, 132] width 109 height 12
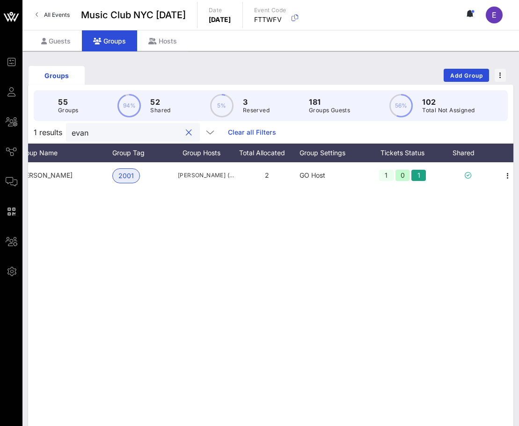
scroll to position [0, 39]
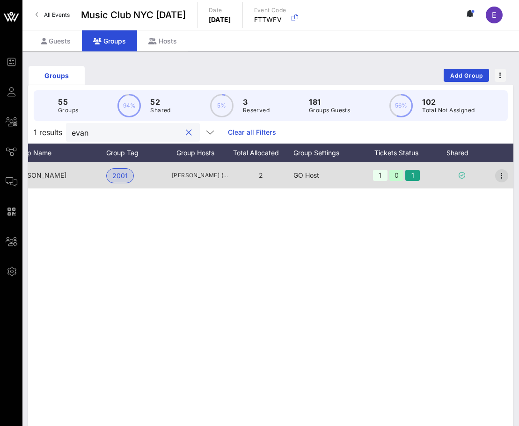
type input "evan"
click at [426, 173] on icon "button" at bounding box center [501, 175] width 11 height 11
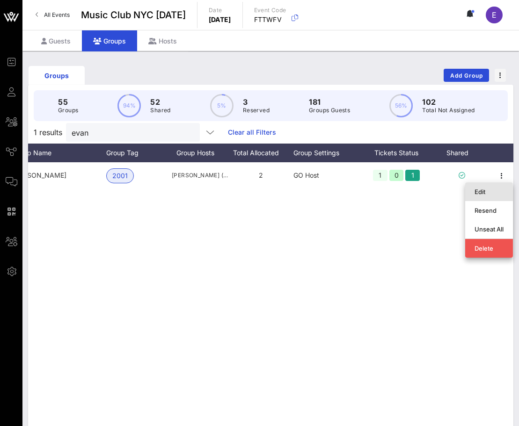
click at [426, 189] on div "Edit" at bounding box center [488, 191] width 29 height 7
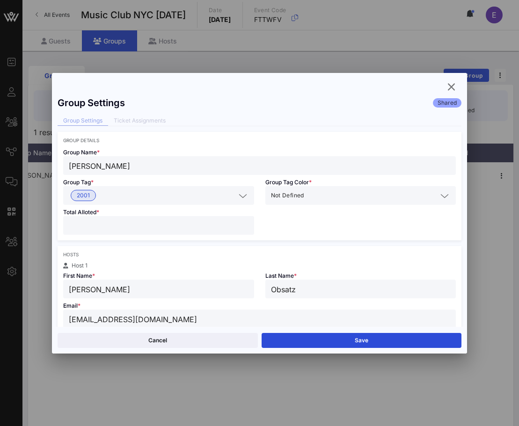
type input "*"
click at [247, 228] on input "*" at bounding box center [159, 225] width 180 height 12
click at [314, 342] on button "Save" at bounding box center [362, 340] width 200 height 15
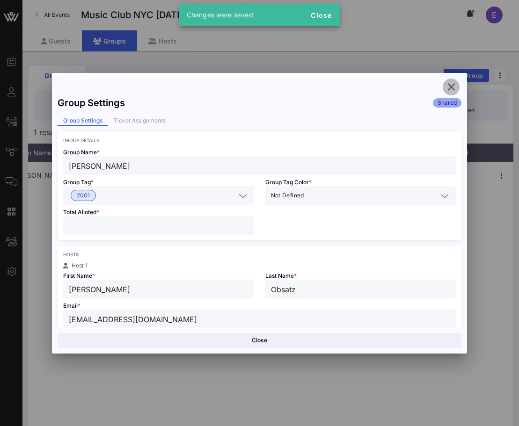
click at [426, 82] on icon "button" at bounding box center [450, 86] width 11 height 11
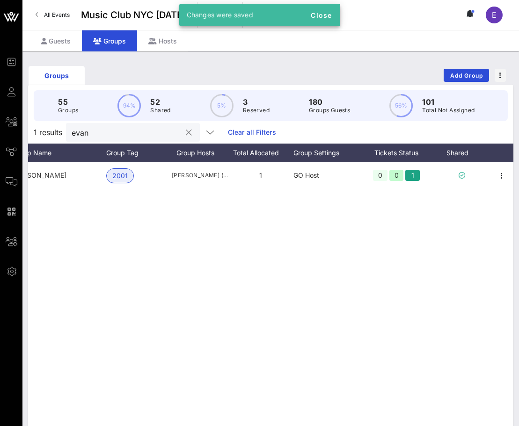
click at [133, 131] on input "evan" at bounding box center [126, 132] width 109 height 12
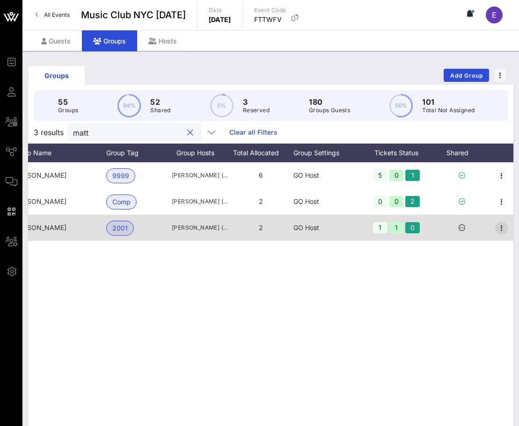
type input "matt"
click at [426, 224] on icon "button" at bounding box center [501, 228] width 11 height 11
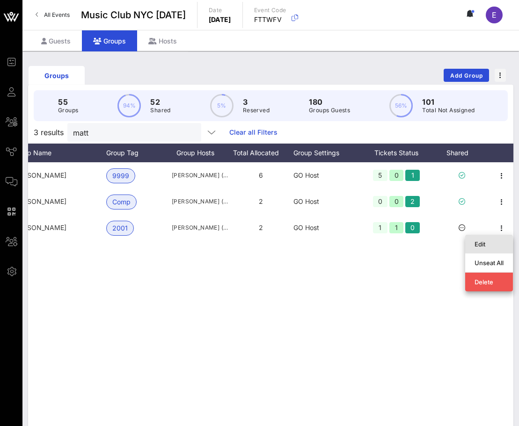
click at [426, 240] on div "Edit" at bounding box center [488, 243] width 29 height 7
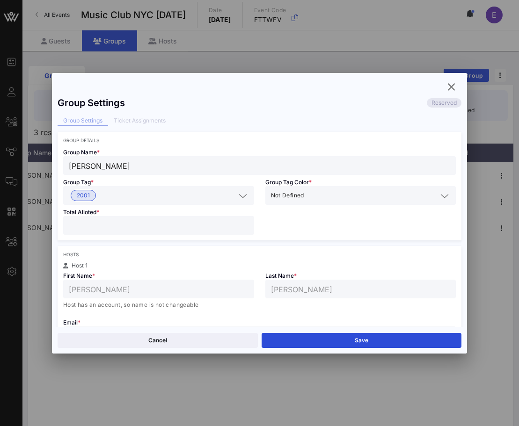
type input "*"
click at [247, 227] on input "*" at bounding box center [159, 225] width 180 height 12
click at [313, 334] on button "Save" at bounding box center [362, 340] width 200 height 15
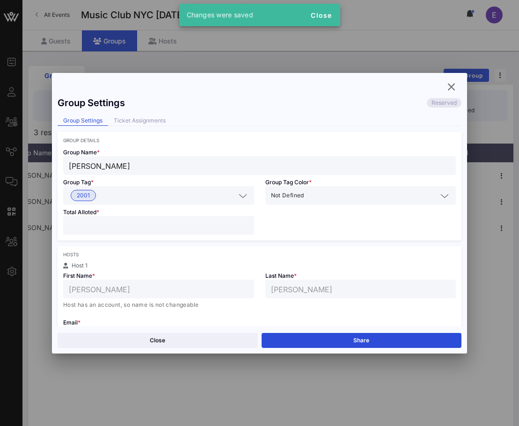
click at [317, 331] on div "Close Share" at bounding box center [259, 340] width 415 height 27
click at [351, 342] on button "Share" at bounding box center [362, 340] width 200 height 15
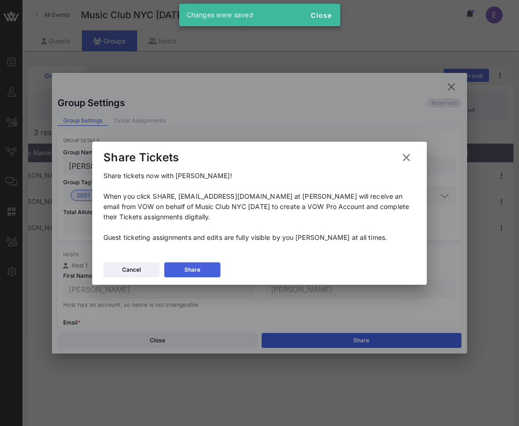
click at [215, 271] on button "Share" at bounding box center [192, 269] width 56 height 15
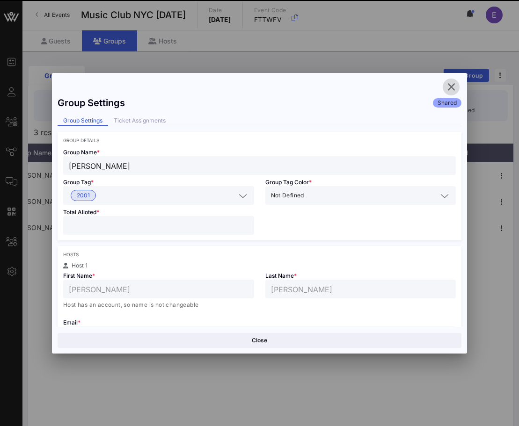
click at [426, 85] on icon "button" at bounding box center [450, 86] width 11 height 11
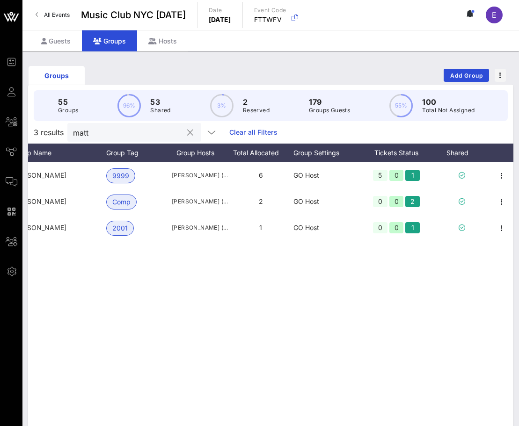
click at [133, 132] on input "matt" at bounding box center [127, 132] width 109 height 12
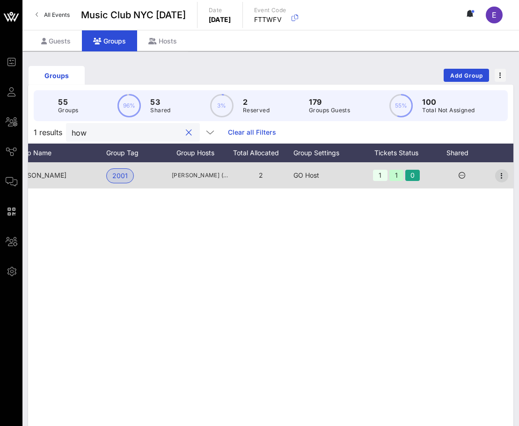
type input "how"
click at [426, 171] on icon "button" at bounding box center [501, 175] width 11 height 11
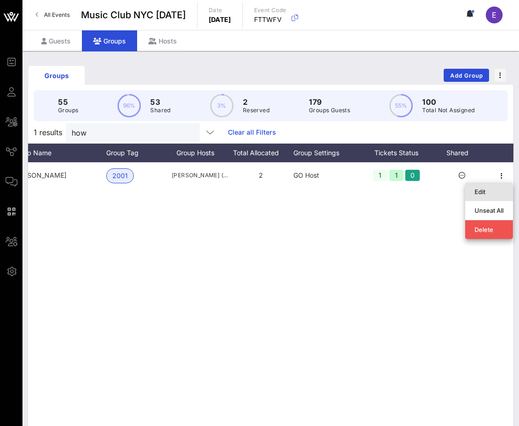
click at [426, 190] on div "Edit" at bounding box center [488, 191] width 29 height 7
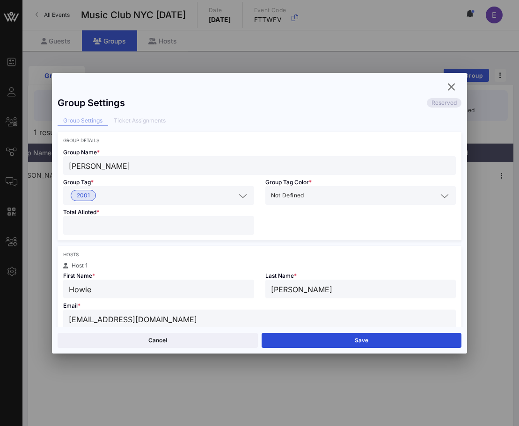
type input "*"
click at [247, 229] on input "*" at bounding box center [159, 225] width 180 height 12
click at [287, 341] on button "Save" at bounding box center [362, 340] width 200 height 15
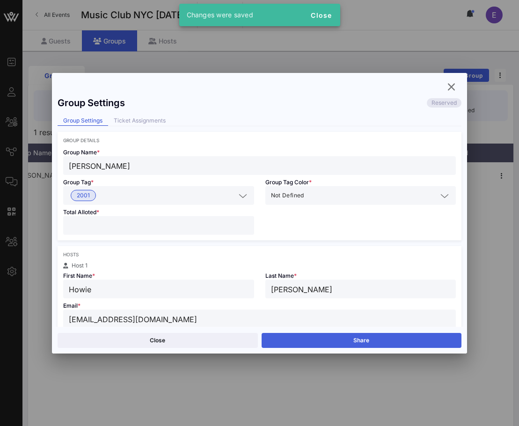
click at [342, 345] on button "Share" at bounding box center [362, 340] width 200 height 15
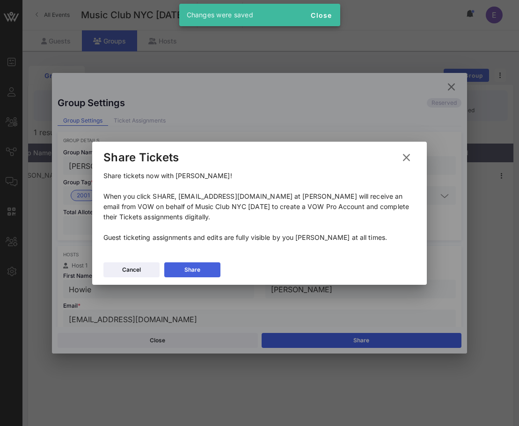
click at [212, 271] on button "Share" at bounding box center [192, 269] width 56 height 15
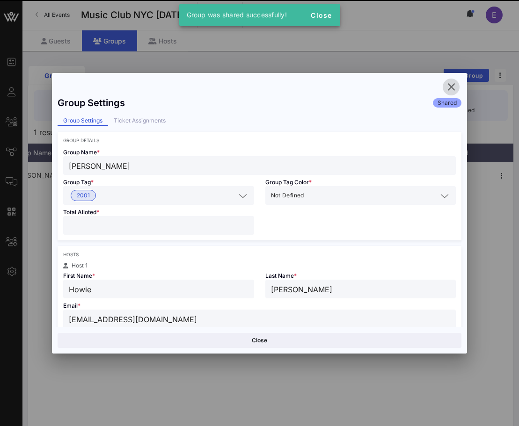
click at [426, 85] on icon "button" at bounding box center [450, 86] width 11 height 11
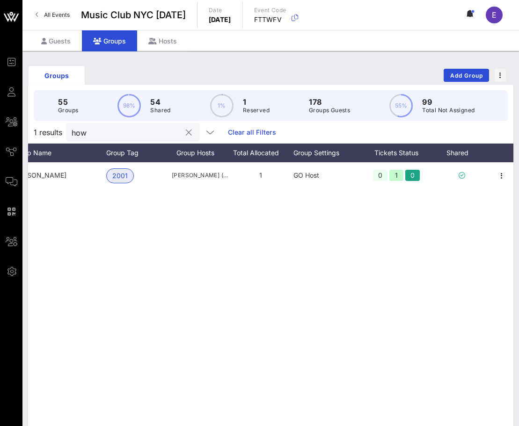
click at [170, 130] on div "how" at bounding box center [133, 132] width 134 height 19
click at [186, 135] on button "clear icon" at bounding box center [189, 132] width 6 height 9
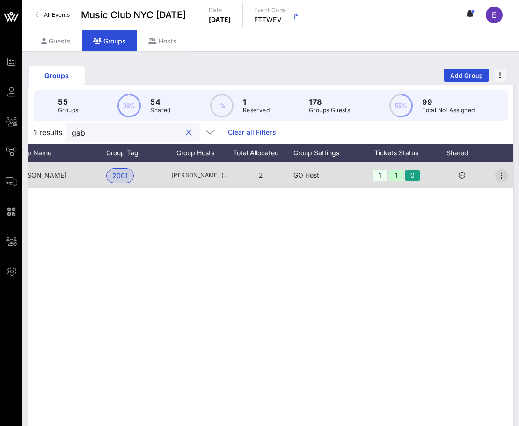
type input "gab"
click at [426, 172] on icon "button" at bounding box center [501, 175] width 11 height 11
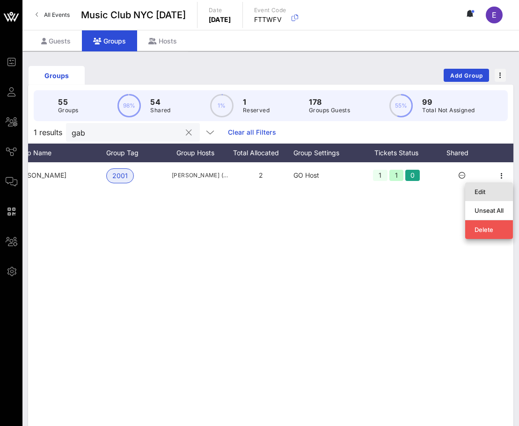
click at [426, 188] on div "Edit" at bounding box center [488, 191] width 29 height 7
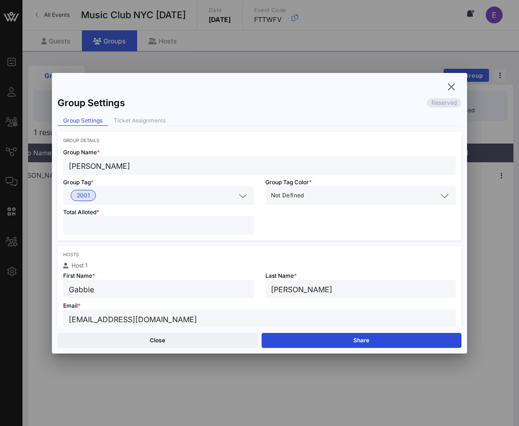
type input "*"
click at [246, 228] on input "*" at bounding box center [159, 225] width 180 height 12
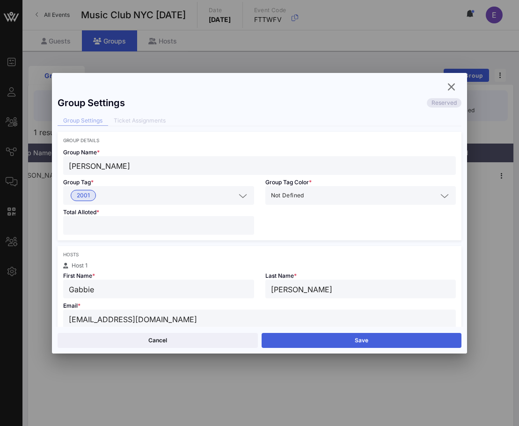
click at [298, 341] on button "Save" at bounding box center [362, 340] width 200 height 15
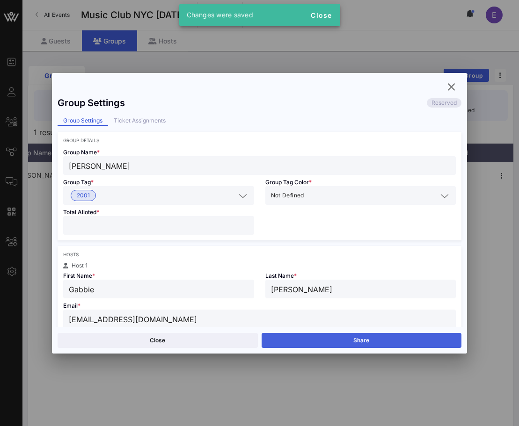
click at [307, 338] on button "Share" at bounding box center [362, 340] width 200 height 15
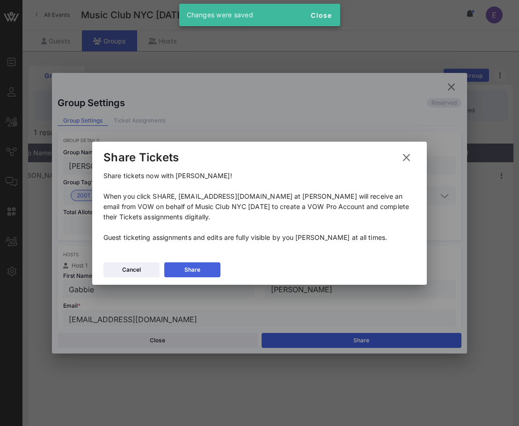
click at [204, 268] on button "Share" at bounding box center [192, 269] width 56 height 15
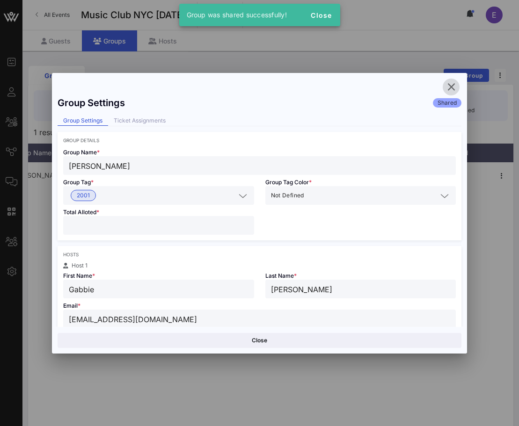
click at [426, 88] on icon "button" at bounding box center [450, 86] width 11 height 11
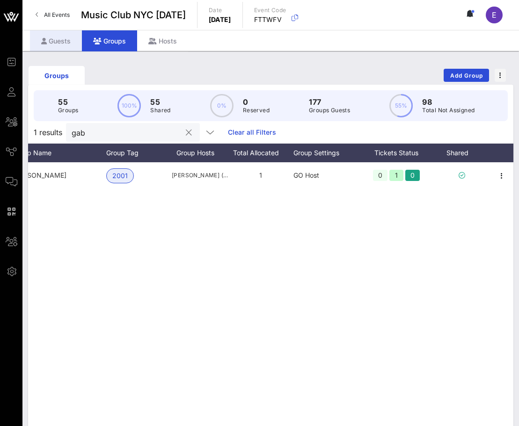
click at [67, 39] on div "Guests" at bounding box center [56, 40] width 52 height 21
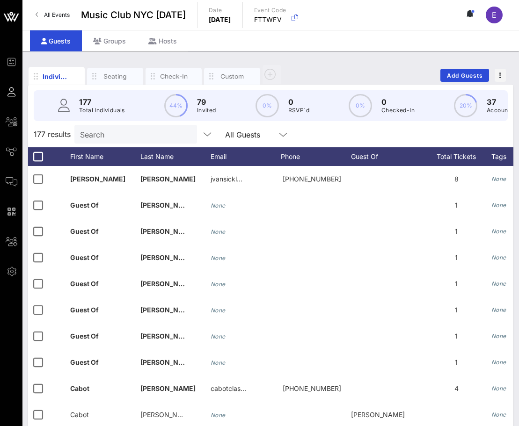
click at [61, 15] on span "All Events" at bounding box center [57, 14] width 26 height 7
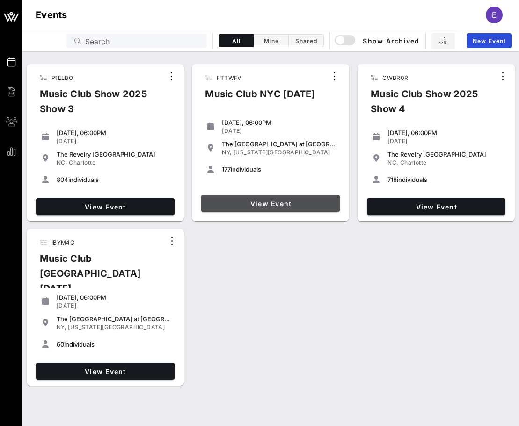
click at [253, 201] on span "View Event" at bounding box center [270, 204] width 131 height 8
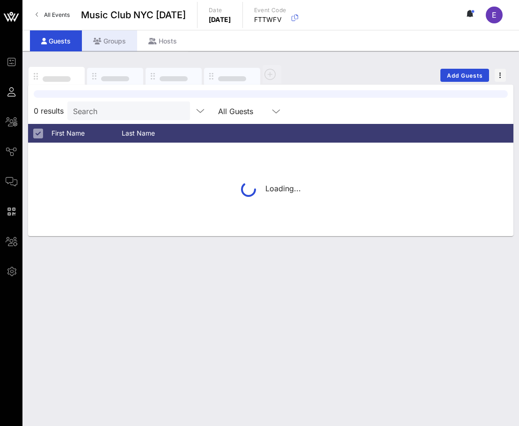
click at [121, 44] on div "Groups" at bounding box center [109, 40] width 55 height 21
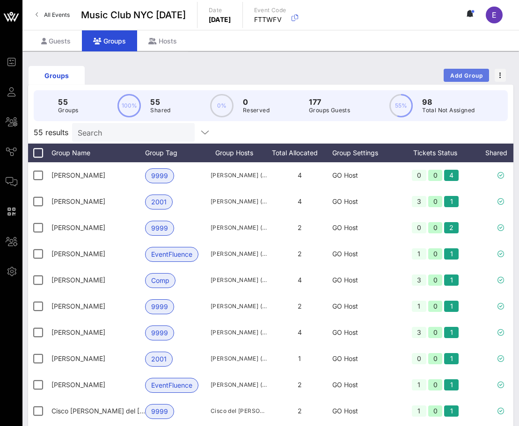
click at [426, 75] on span "Add Group" at bounding box center [467, 75] width 34 height 7
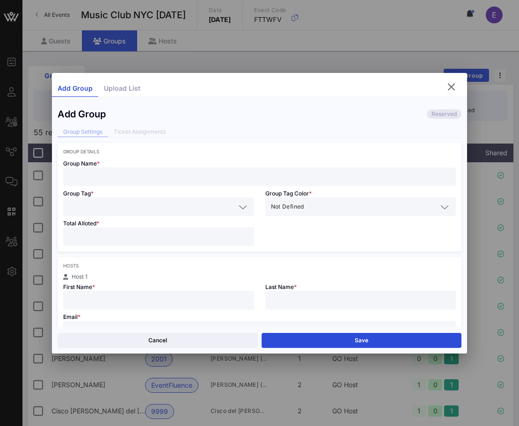
click at [243, 173] on input "text" at bounding box center [259, 177] width 381 height 12
type input "m"
type input "Michael Smith"
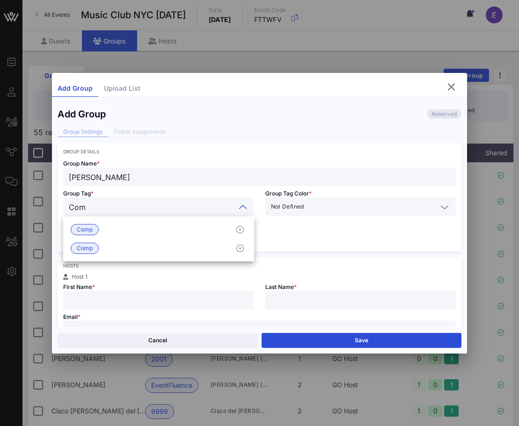
type input "Comp"
click at [172, 227] on div "Comp" at bounding box center [158, 229] width 191 height 19
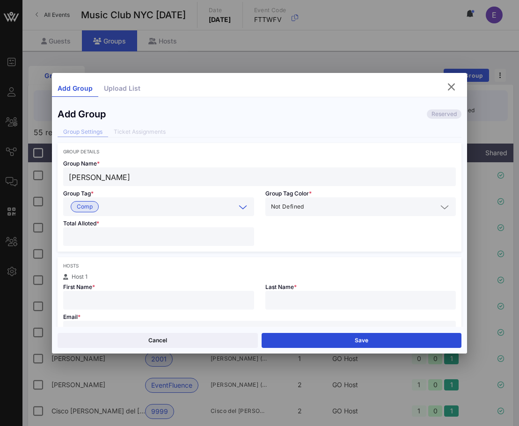
click at [153, 241] on input "number" at bounding box center [159, 237] width 180 height 12
type input "*"
type input "Michael"
type input "Smith"
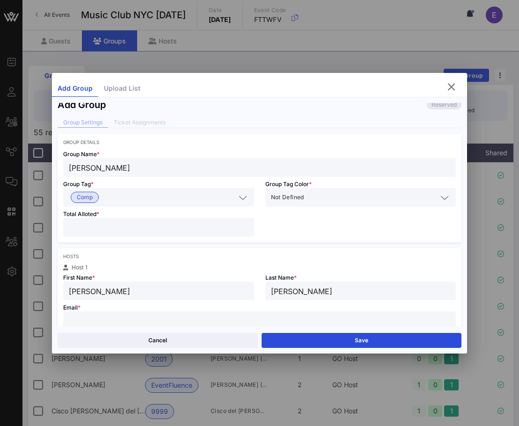
paste input "michael.smith7236@gmail.com"
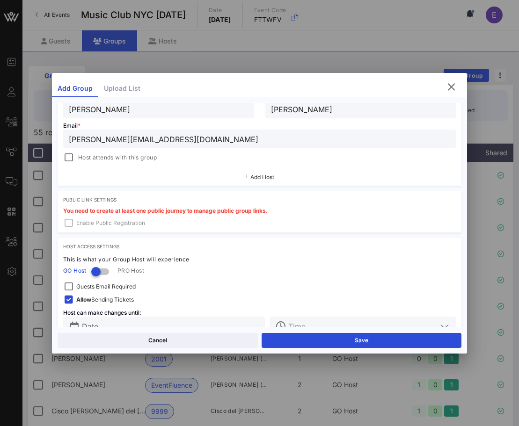
scroll to position [213, 0]
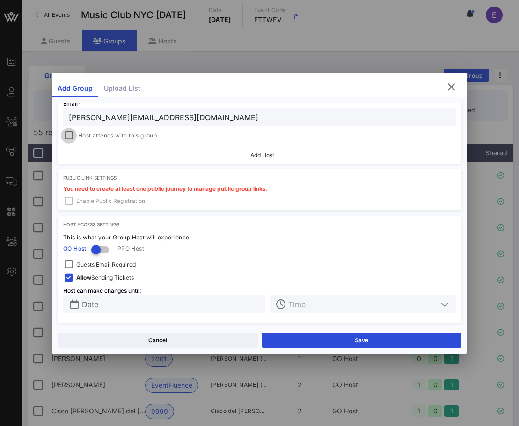
type input "michael.smith7236@gmail.com"
click at [73, 135] on div at bounding box center [68, 135] width 13 height 13
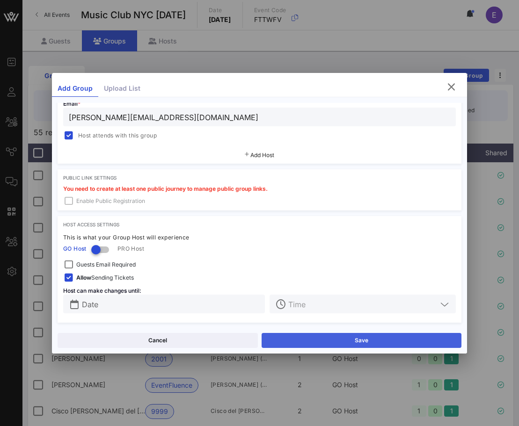
click at [280, 334] on button "Save" at bounding box center [362, 340] width 200 height 15
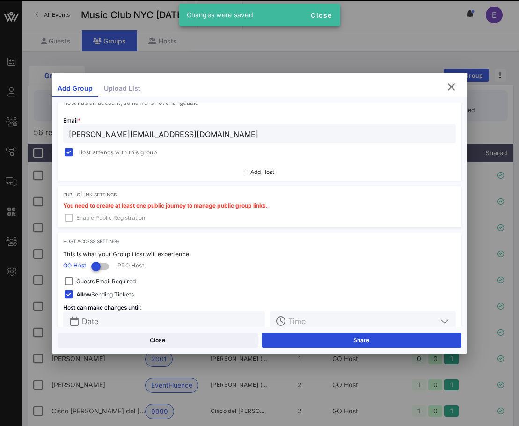
scroll to position [230, 0]
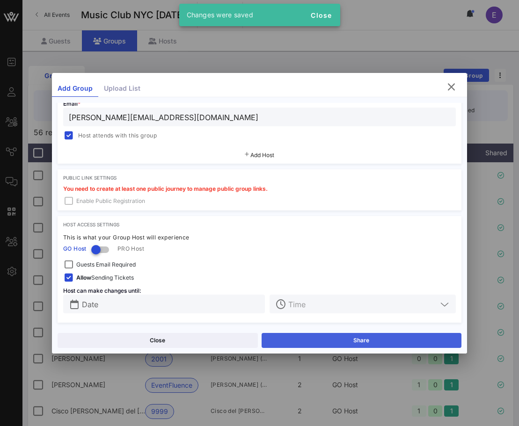
click at [290, 335] on button "Share" at bounding box center [362, 340] width 200 height 15
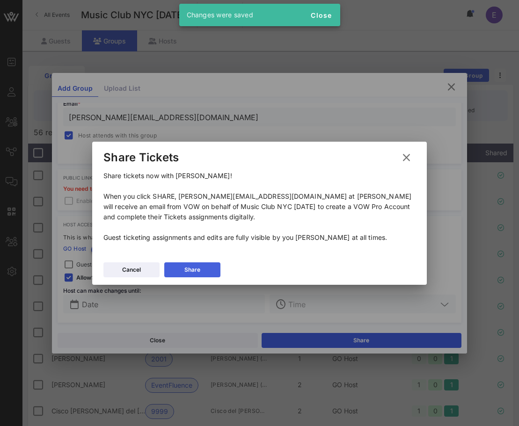
click at [211, 263] on button "Share" at bounding box center [192, 269] width 56 height 15
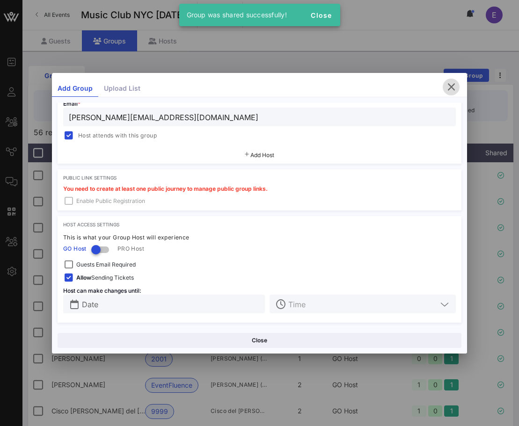
click at [426, 89] on icon "button" at bounding box center [450, 86] width 11 height 11
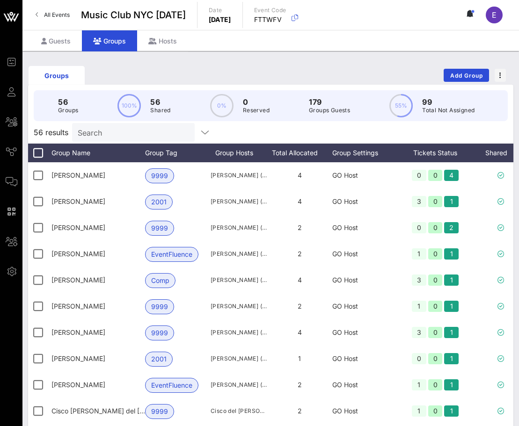
click at [57, 12] on span "All Events" at bounding box center [57, 14] width 26 height 7
